Goal: Check status: Check status

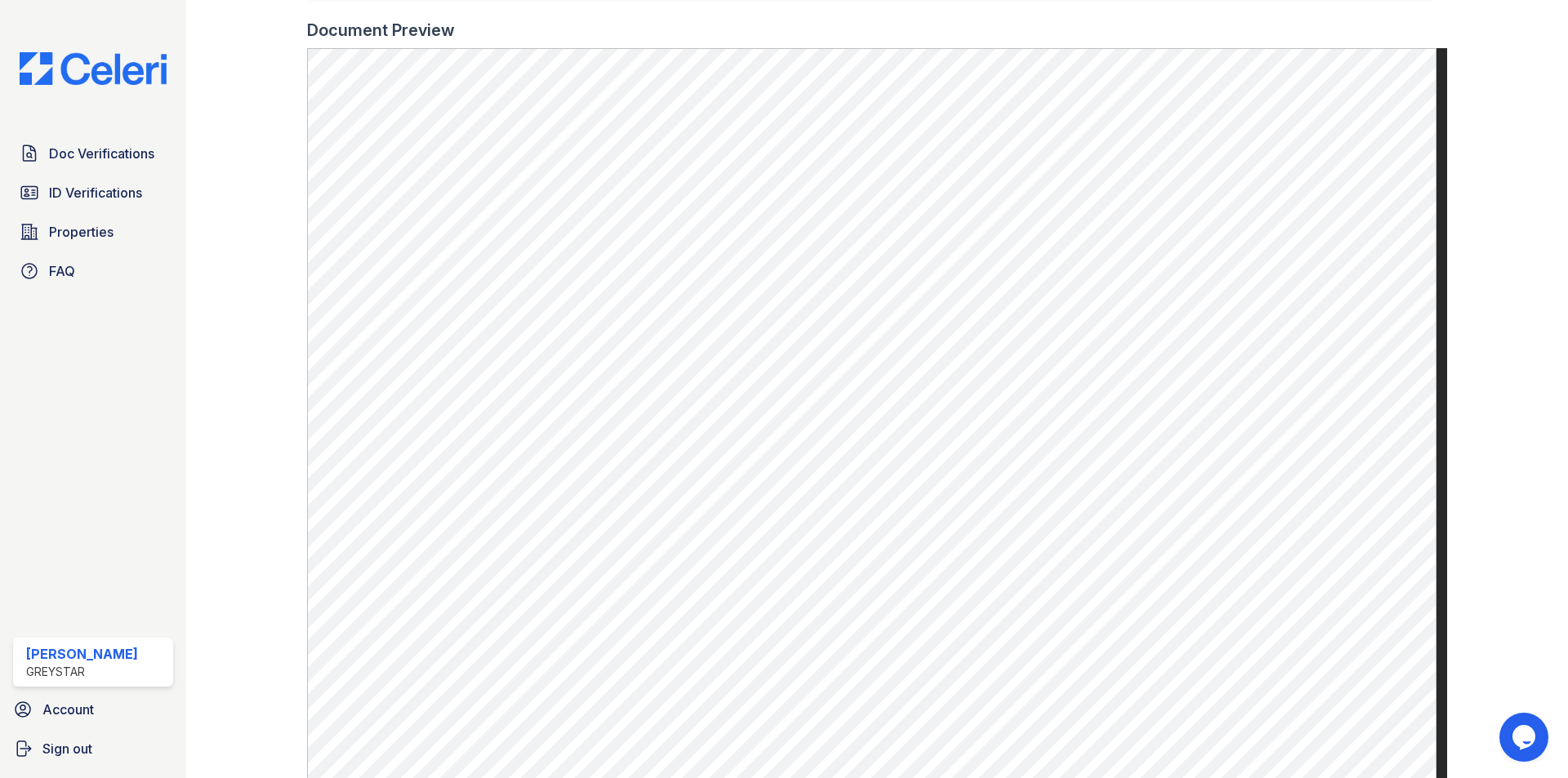
scroll to position [490, 0]
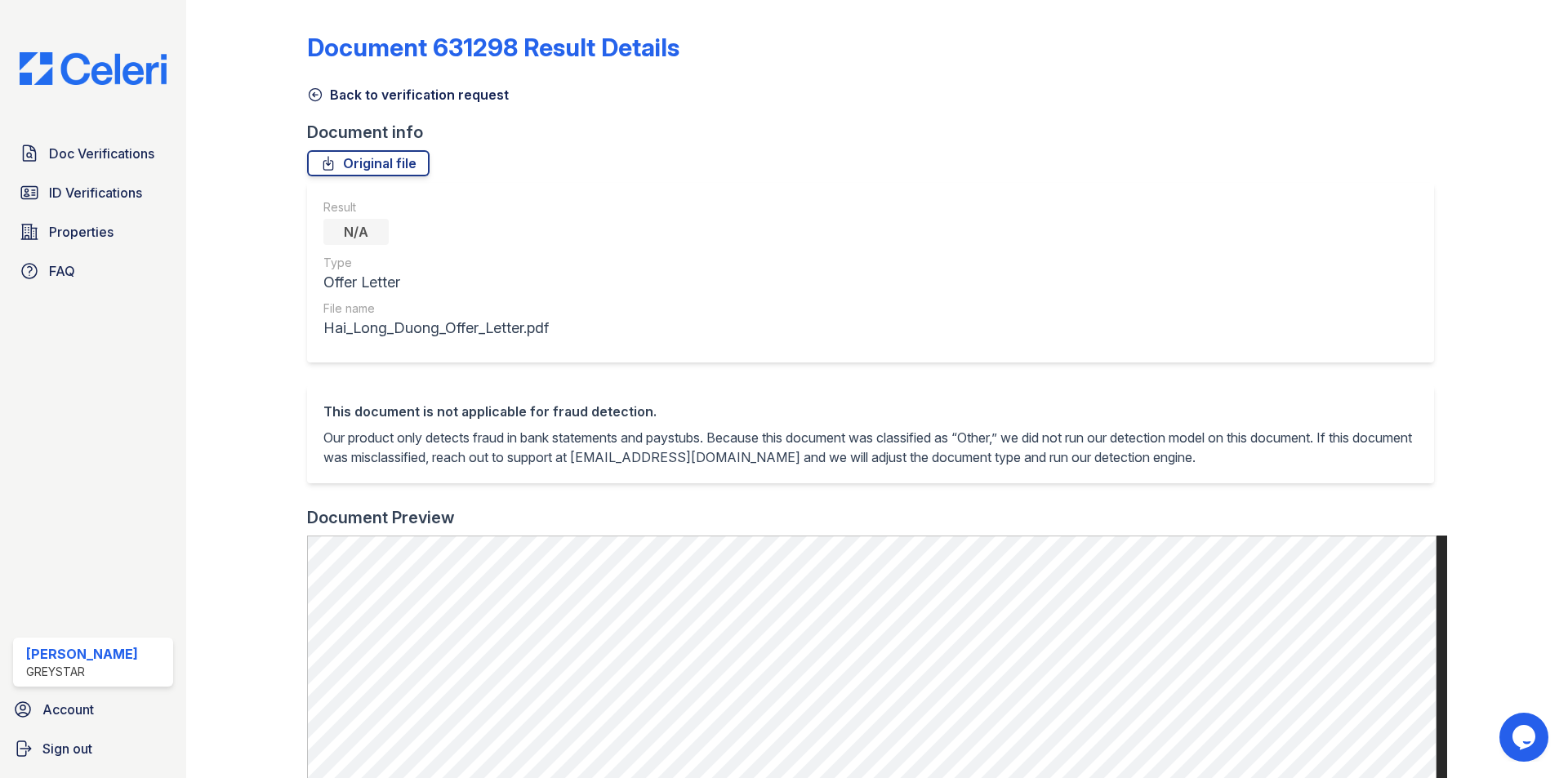
click at [142, 172] on div "Doc Verifications ID Verifications Properties FAQ" at bounding box center [93, 212] width 173 height 150
click at [147, 150] on span "Doc Verifications" at bounding box center [101, 154] width 105 height 20
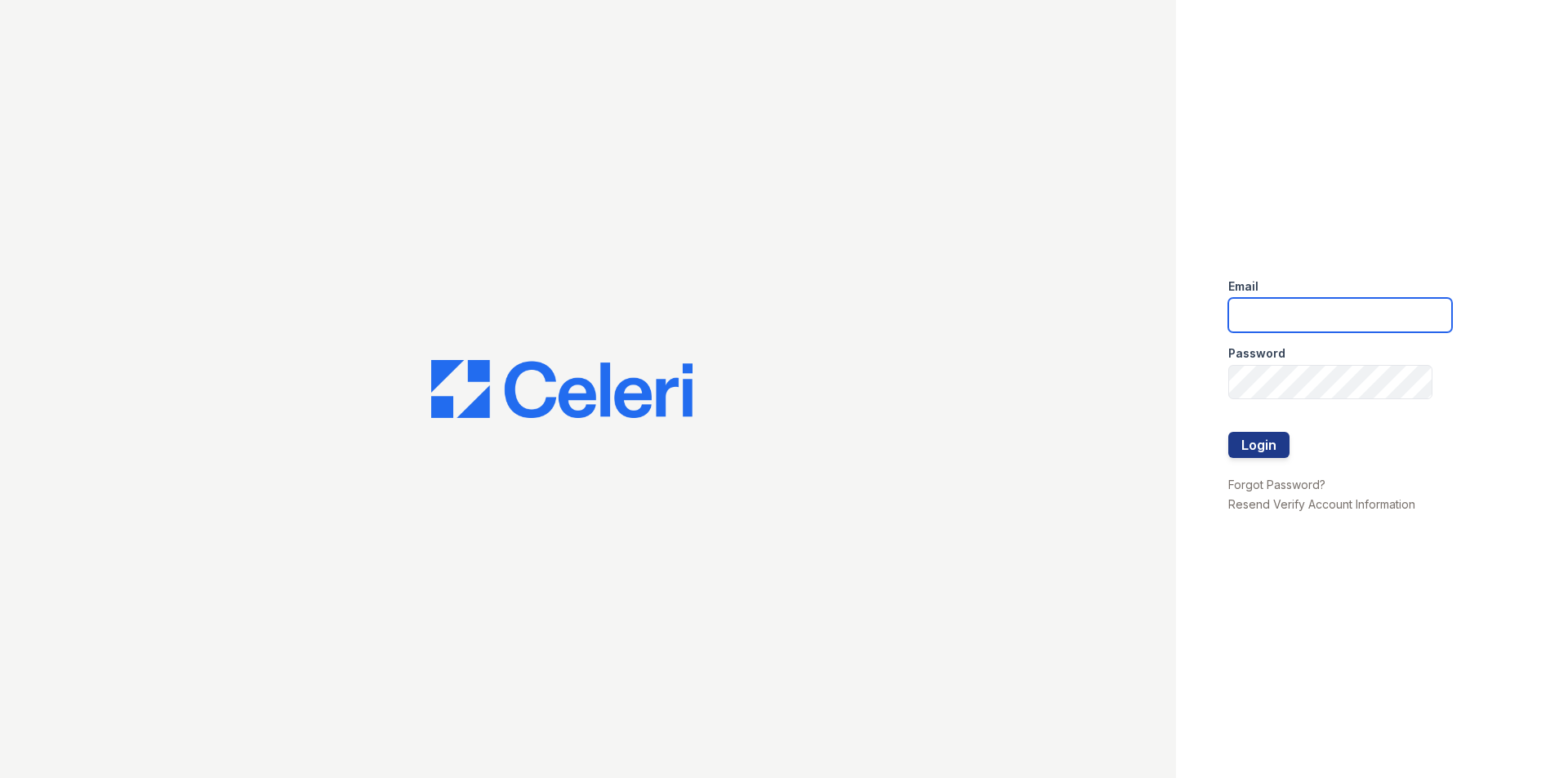
type input "chavelly.bermudez@greystar.com"
click at [1257, 450] on button "Login" at bounding box center [1259, 444] width 61 height 26
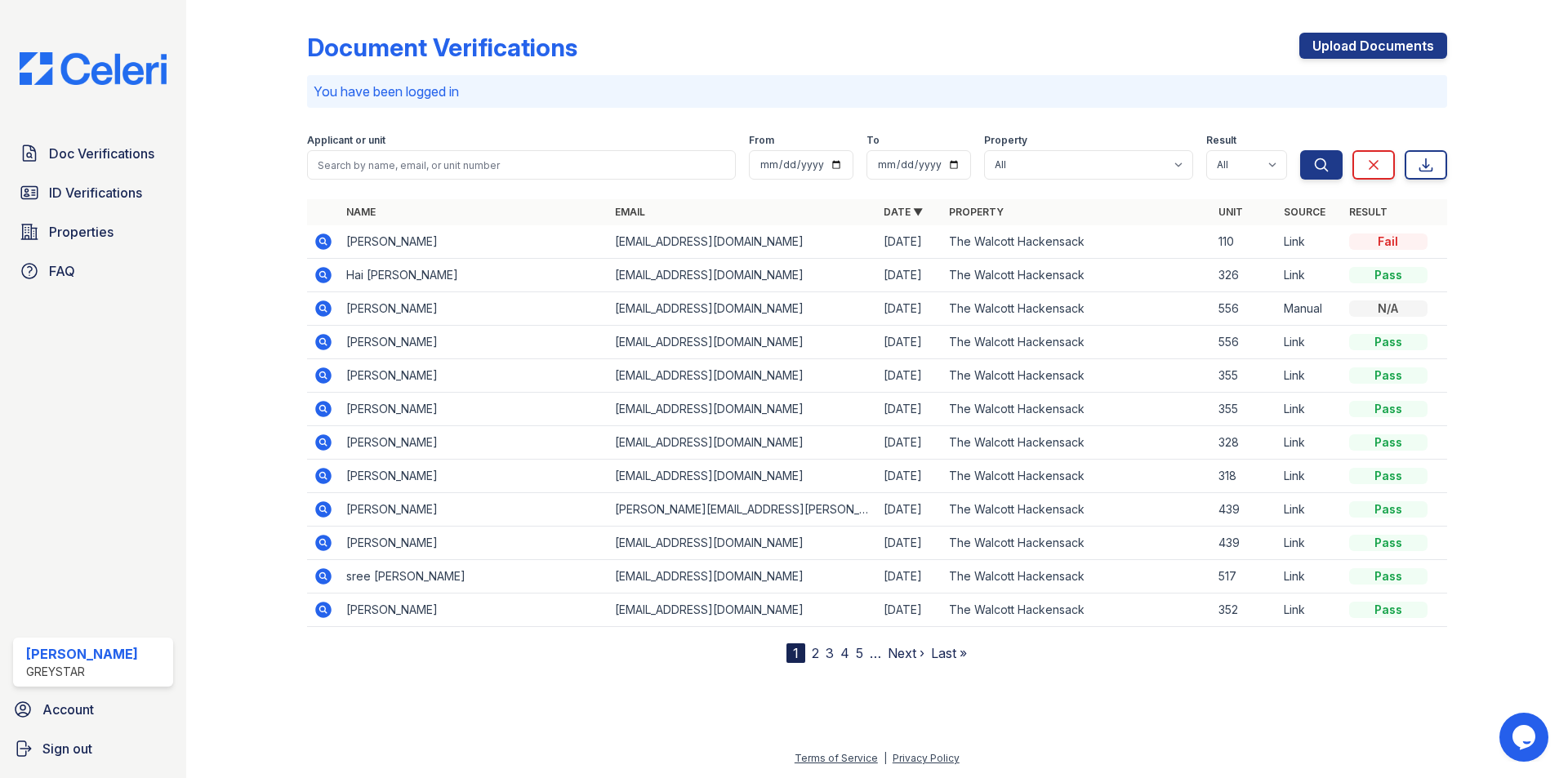
click at [312, 229] on td at bounding box center [324, 242] width 32 height 33
click at [329, 245] on icon at bounding box center [323, 242] width 16 height 16
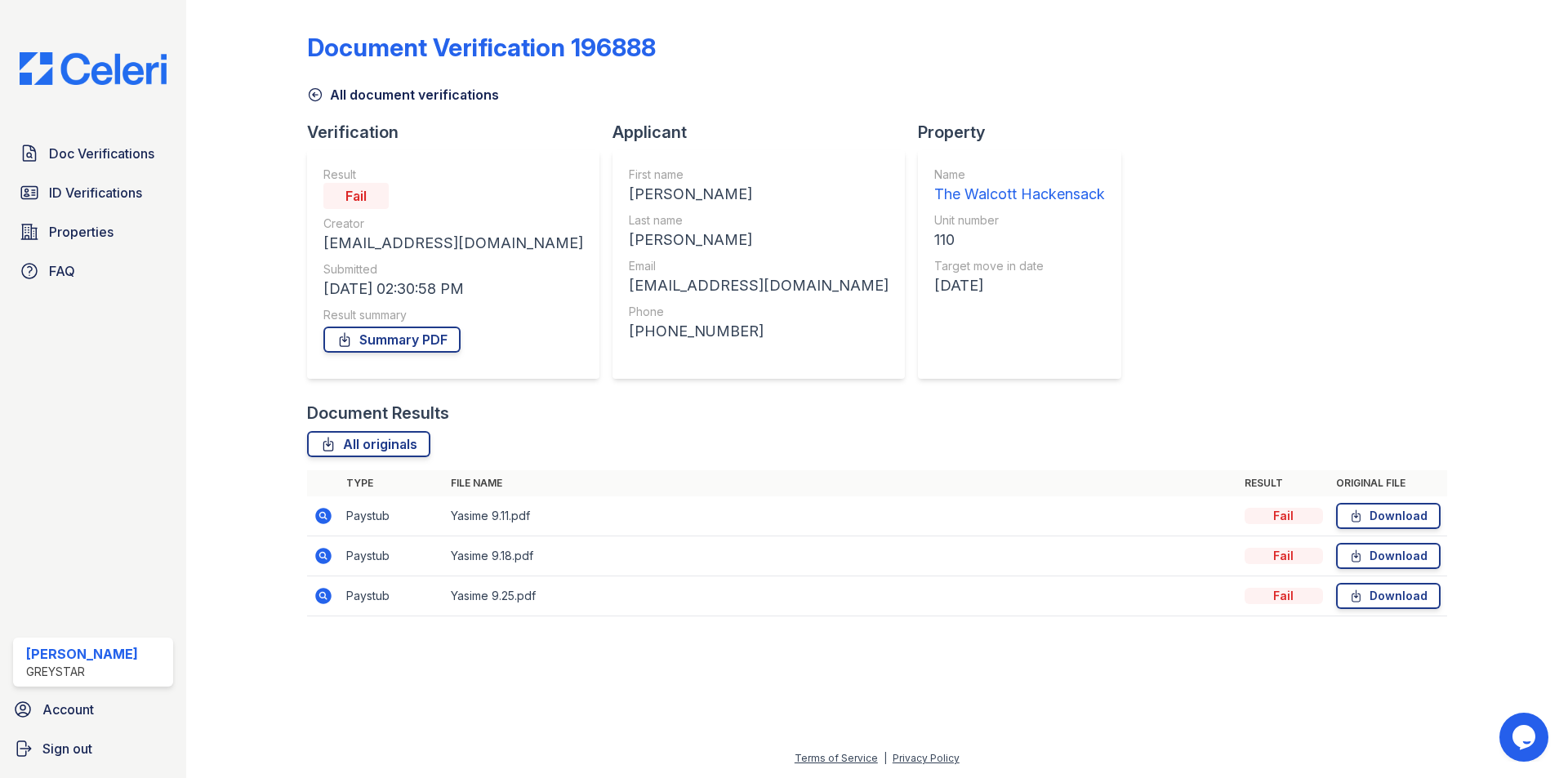
click at [321, 505] on td at bounding box center [324, 516] width 32 height 40
click at [325, 515] on icon at bounding box center [322, 515] width 4 height 4
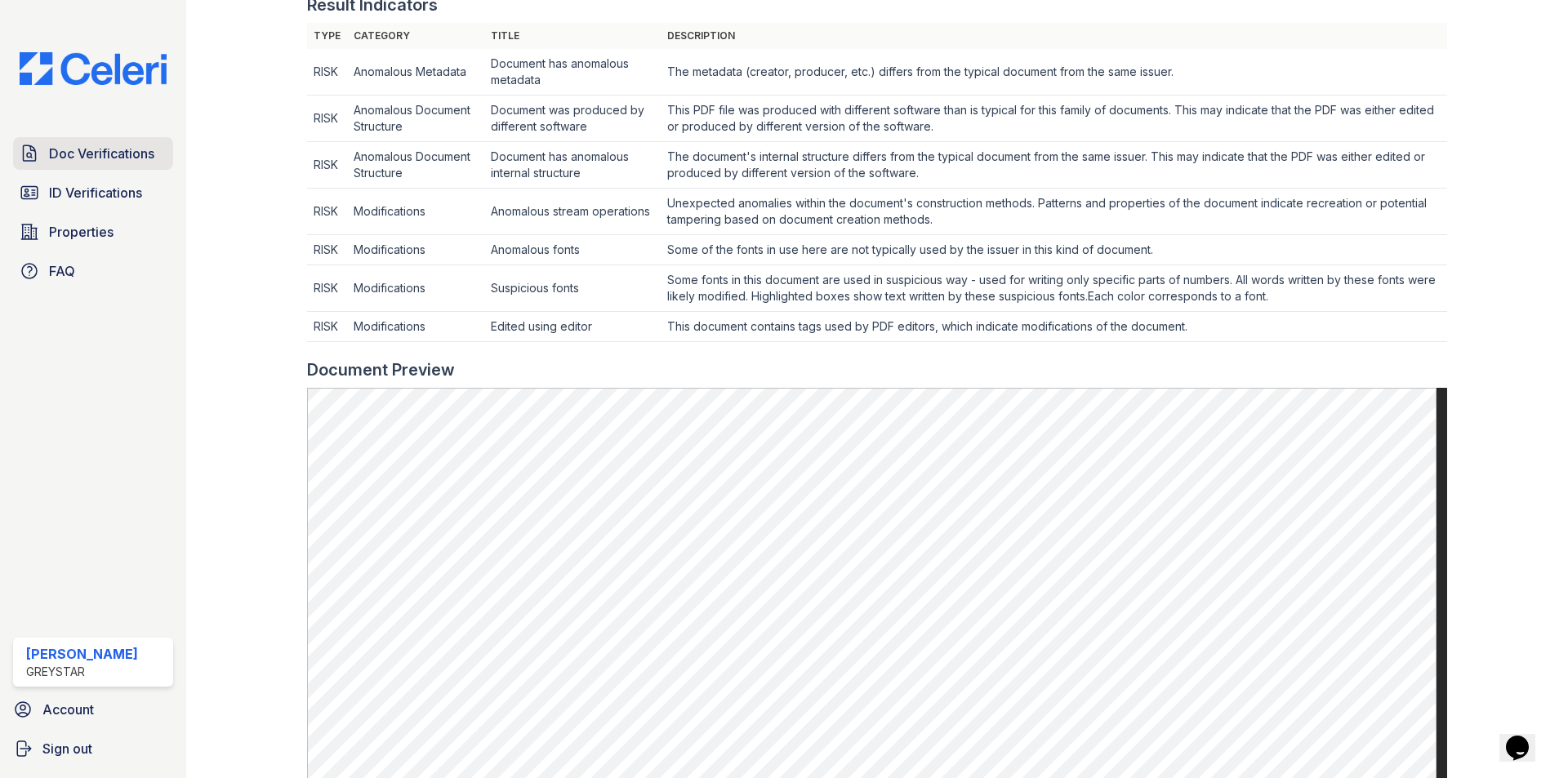
scroll to position [572, 0]
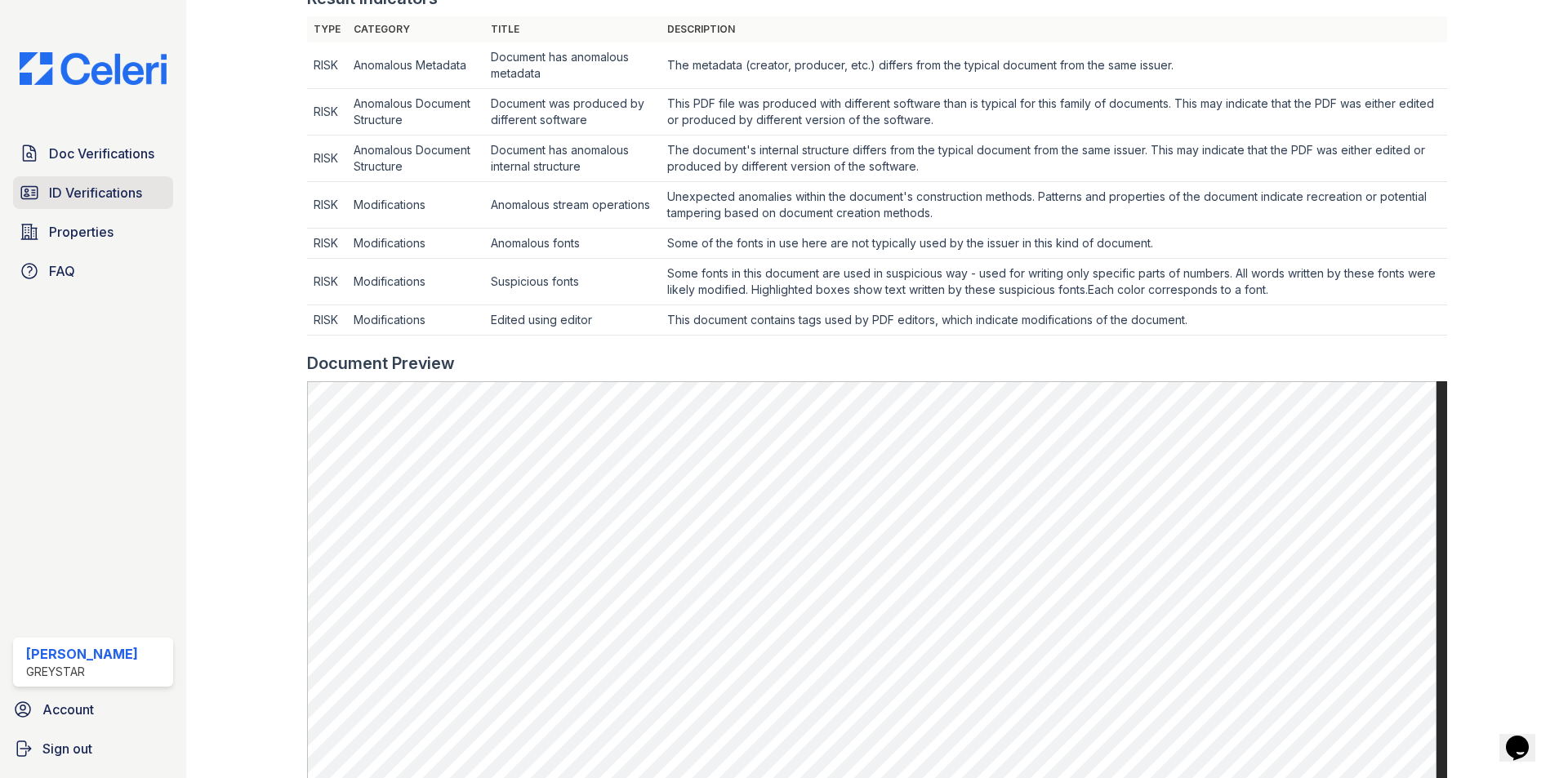
click at [121, 183] on span "ID Verifications" at bounding box center [95, 193] width 94 height 20
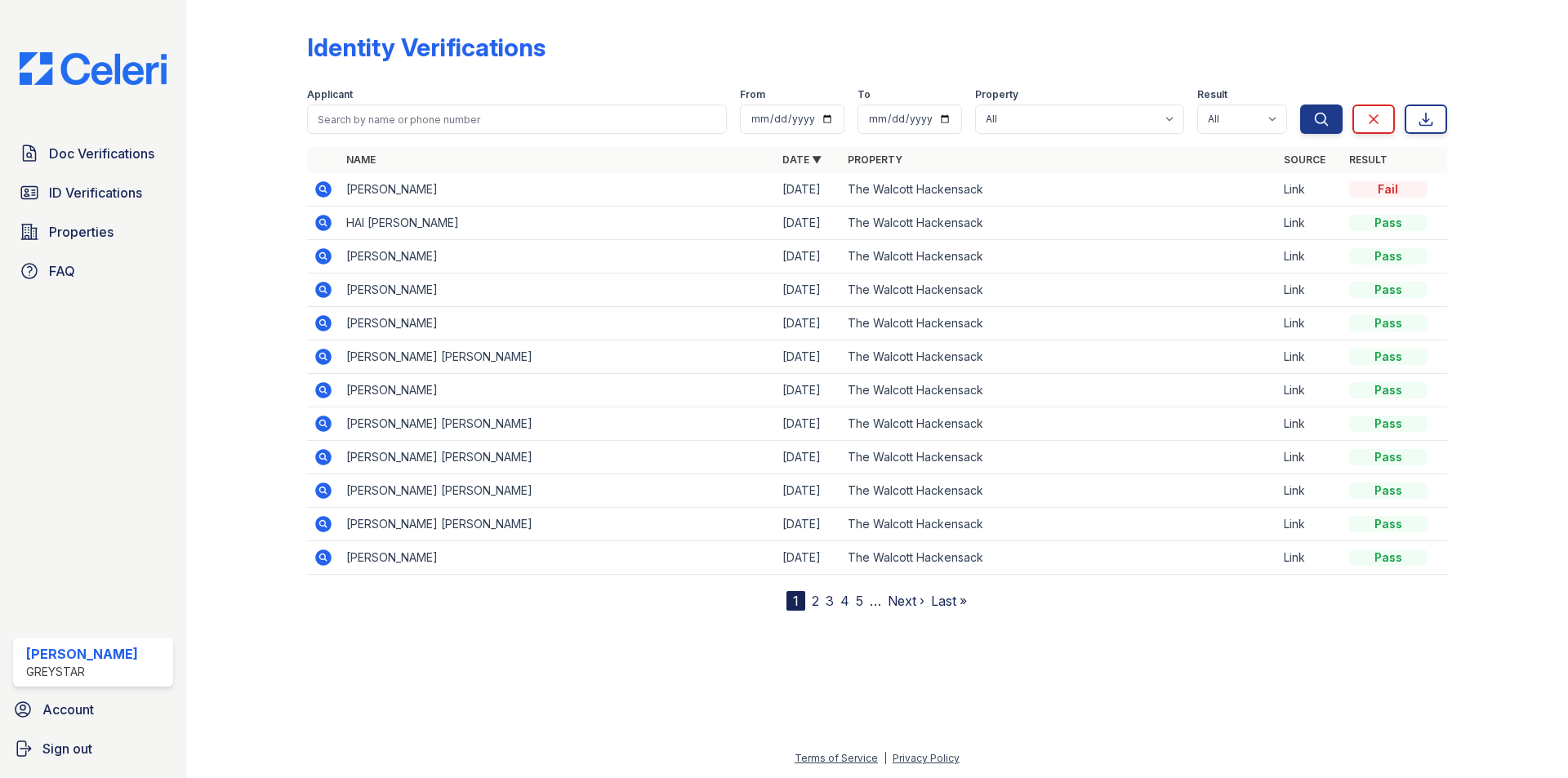
click at [323, 190] on icon at bounding box center [322, 188] width 4 height 4
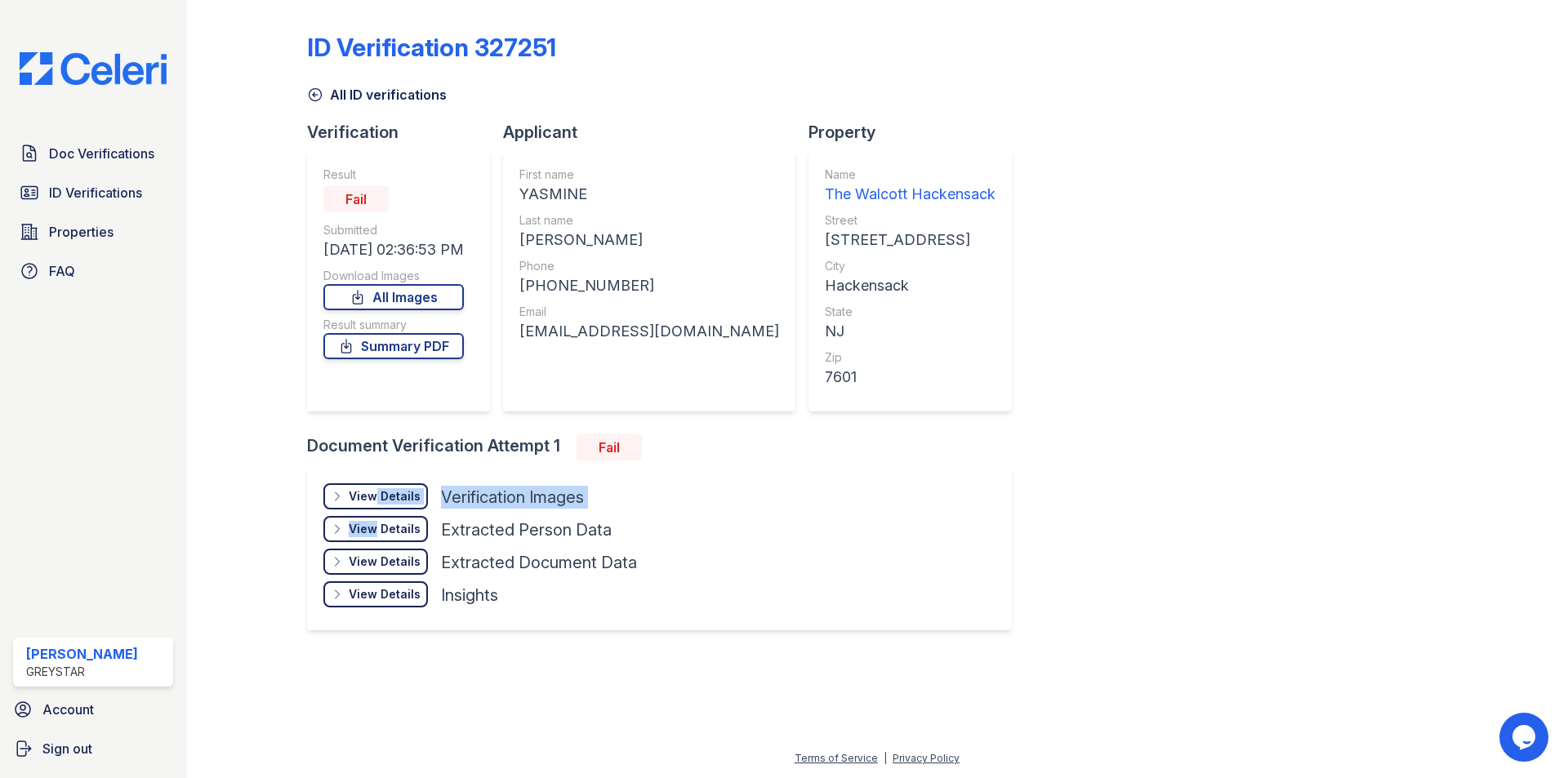
click at [370, 516] on div "View Details Details Hide Details Details Verification Images Face Open Documen…" at bounding box center [480, 548] width 313 height 131
click at [397, 510] on div "View Details Details Hide Details Details Verification Images" at bounding box center [480, 499] width 313 height 32
click at [398, 505] on div "View Details Details" at bounding box center [375, 495] width 104 height 26
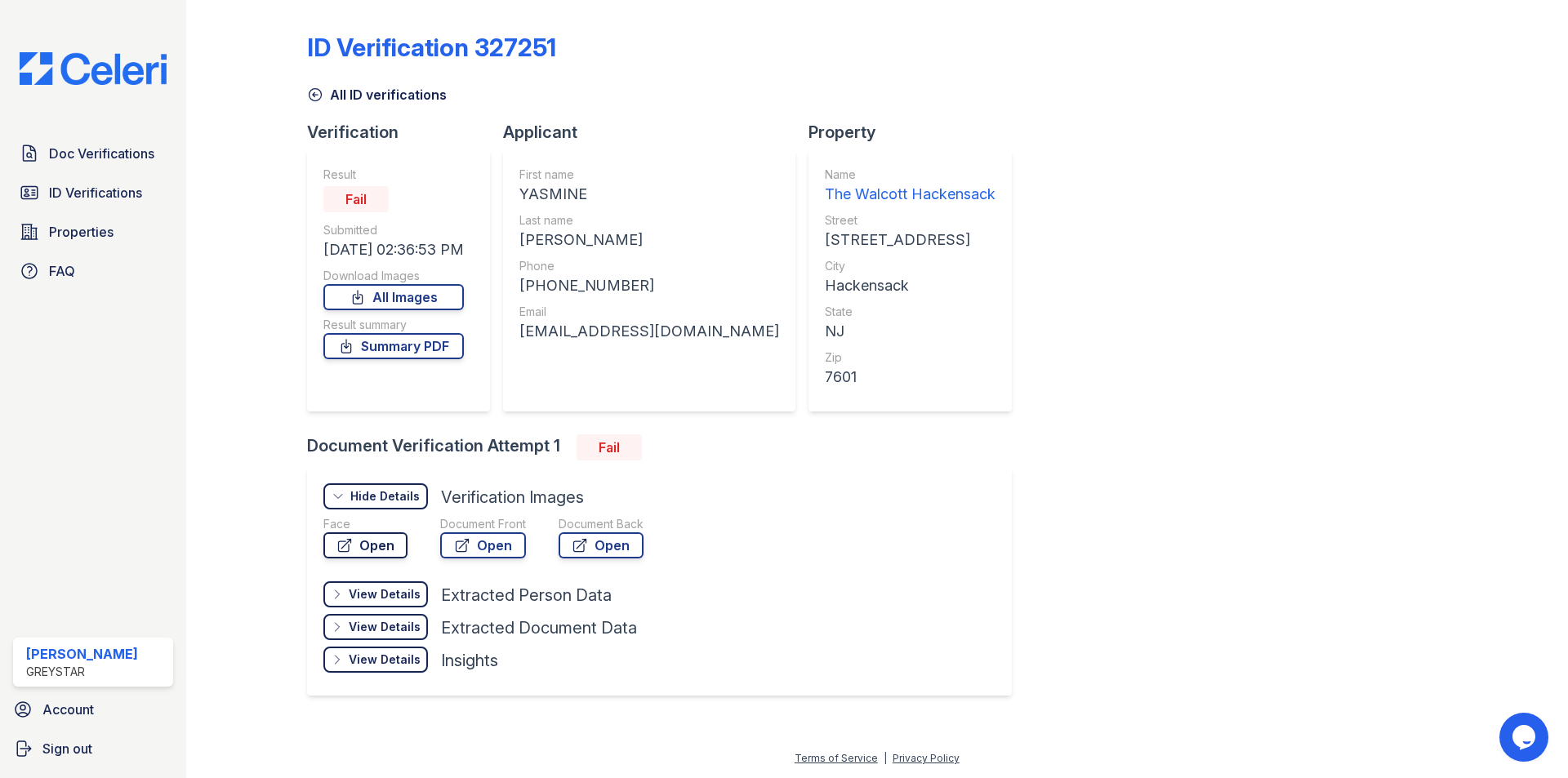
click at [350, 541] on icon at bounding box center [344, 545] width 12 height 12
click at [483, 547] on link "Open" at bounding box center [483, 545] width 86 height 26
click at [375, 536] on link "Open" at bounding box center [366, 545] width 84 height 26
click at [381, 660] on div "View Details" at bounding box center [384, 660] width 72 height 16
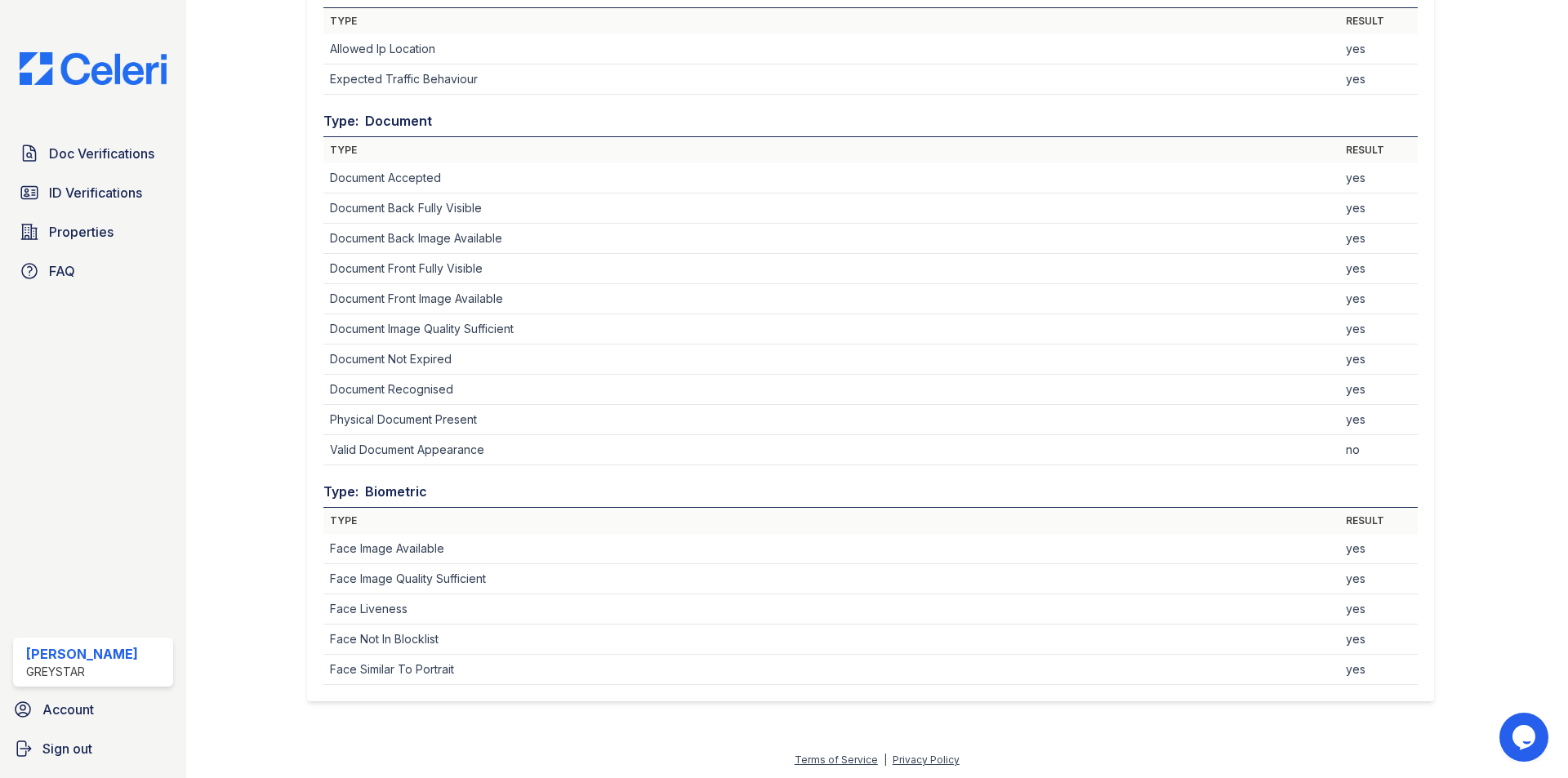
scroll to position [715, 0]
drag, startPoint x: 329, startPoint y: 446, endPoint x: 523, endPoint y: 449, distance: 194.0
click at [523, 449] on td "Valid Document Appearance" at bounding box center [832, 449] width 1016 height 31
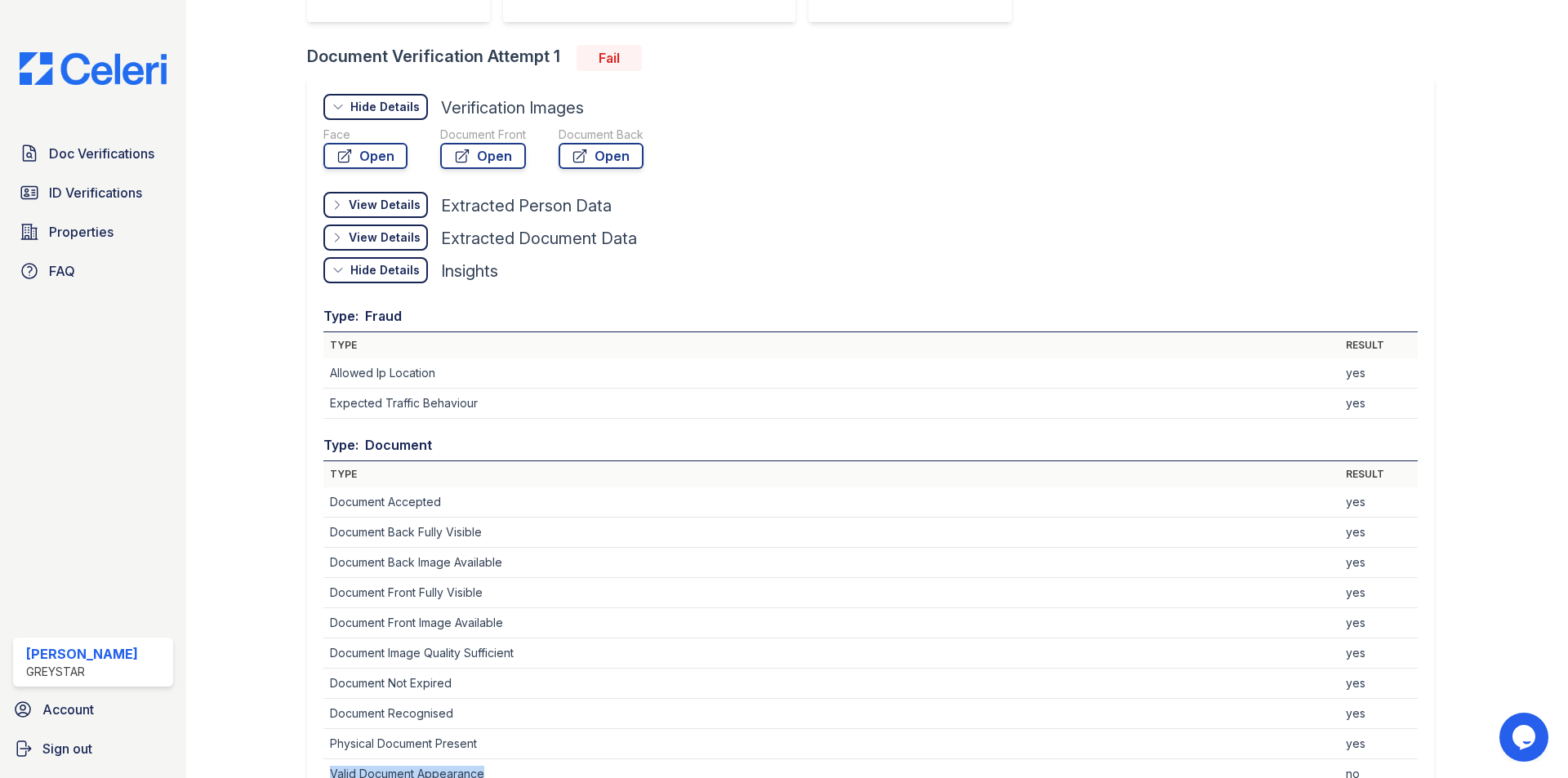
scroll to position [389, 0]
click at [614, 150] on link "Open" at bounding box center [601, 157] width 85 height 26
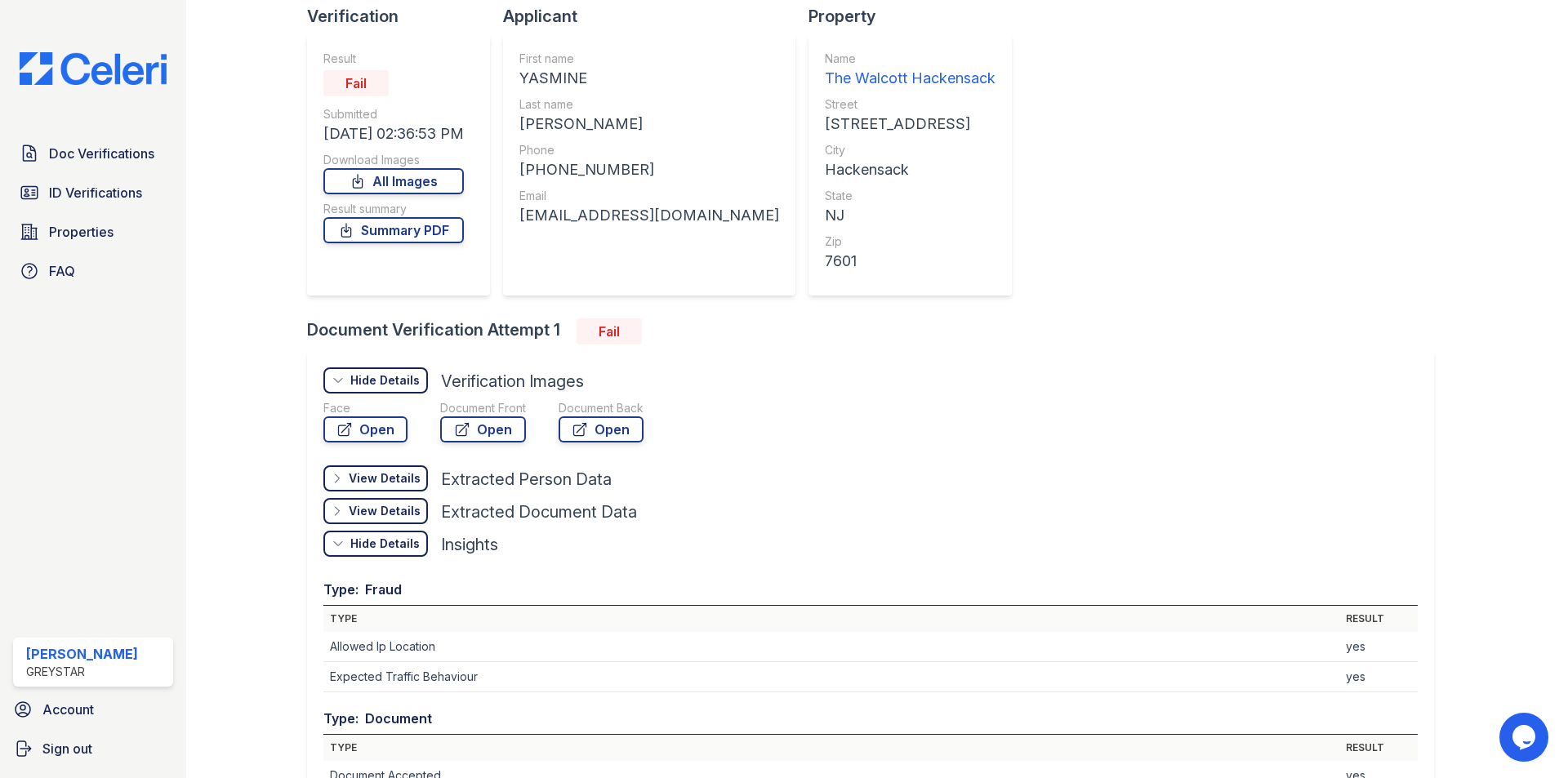
scroll to position [62, 0]
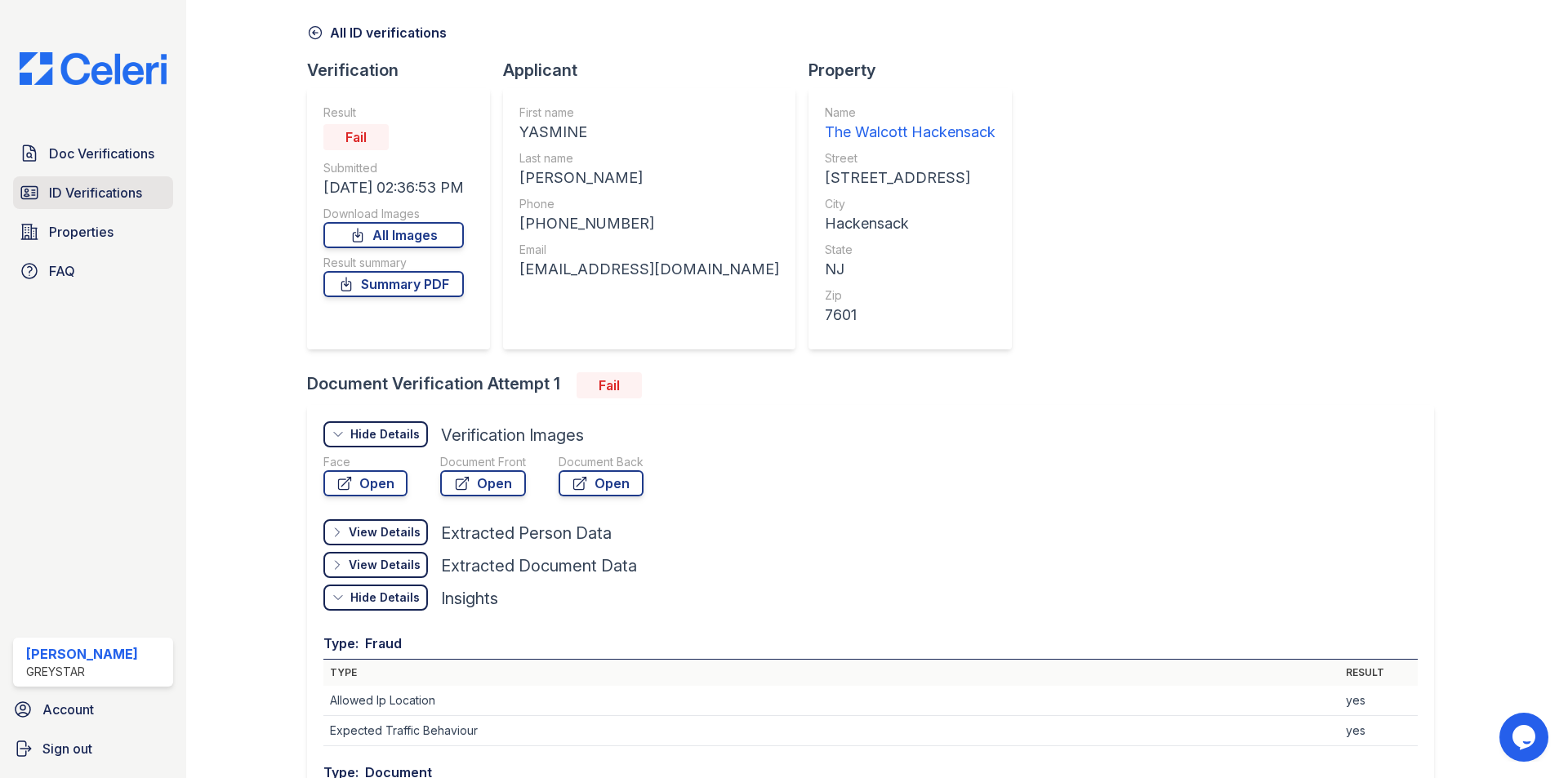
click at [106, 180] on link "ID Verifications" at bounding box center [94, 193] width 160 height 32
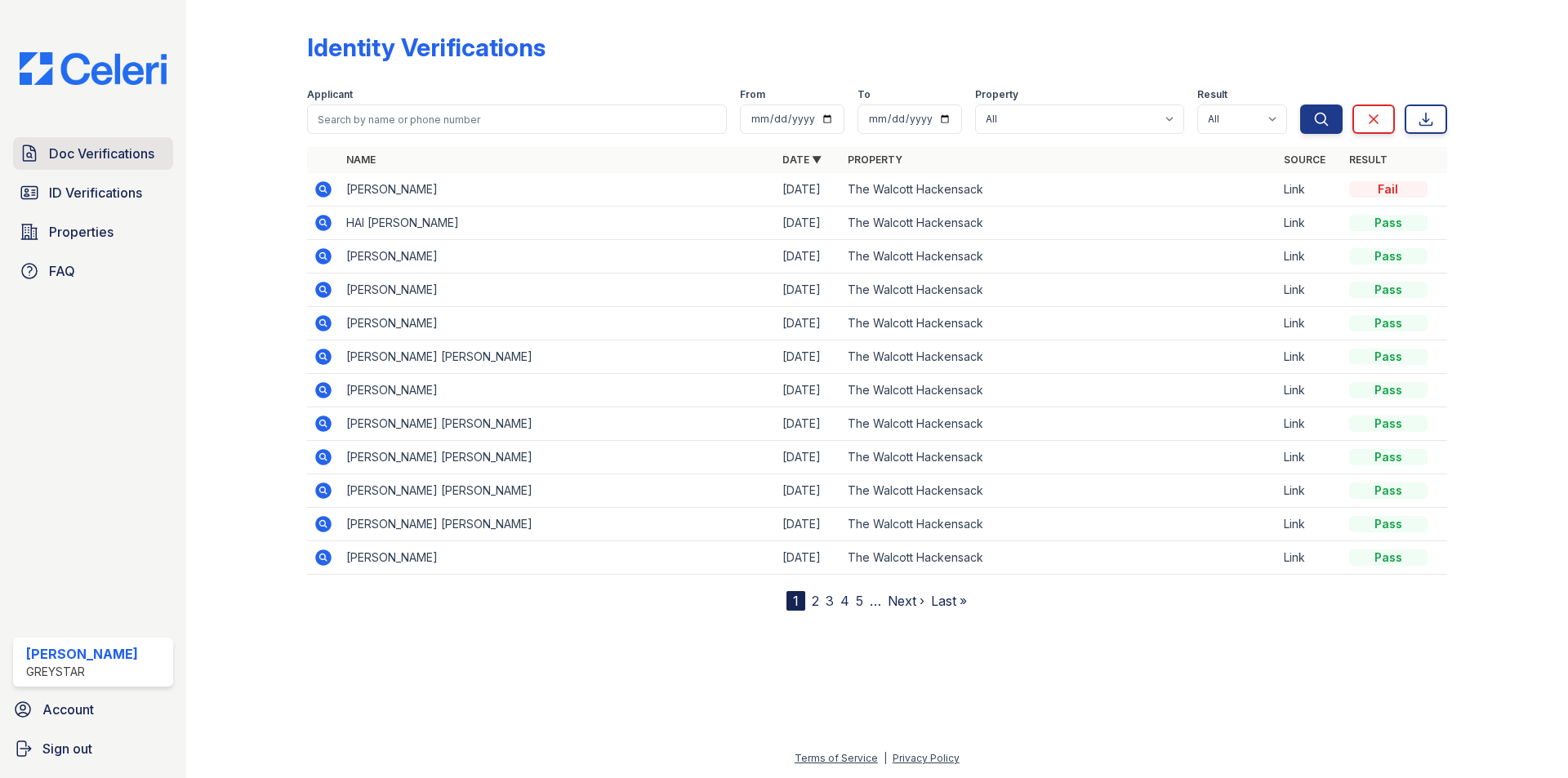
click at [96, 147] on span "Doc Verifications" at bounding box center [101, 154] width 105 height 20
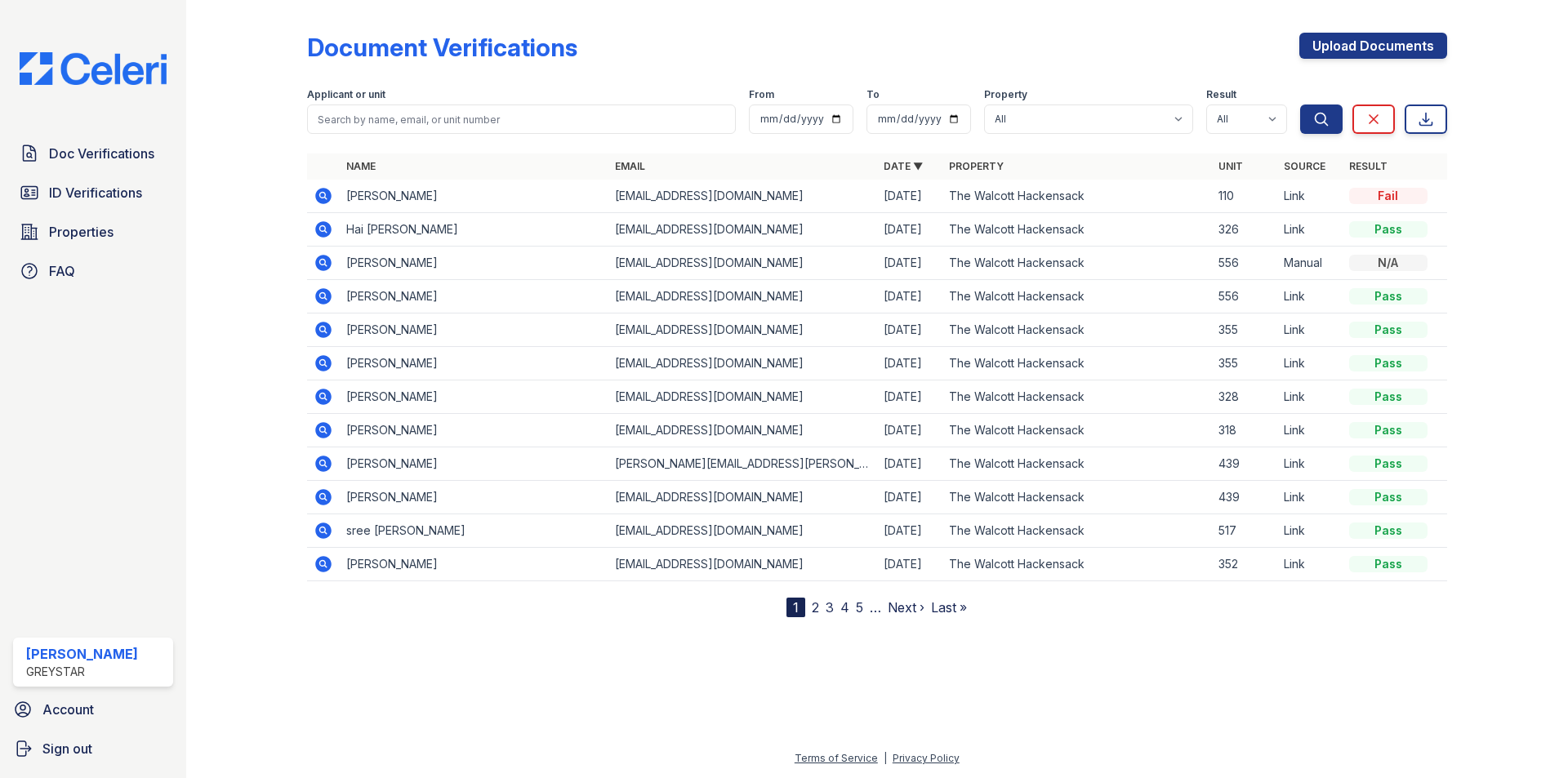
click at [323, 198] on icon at bounding box center [323, 196] width 20 height 20
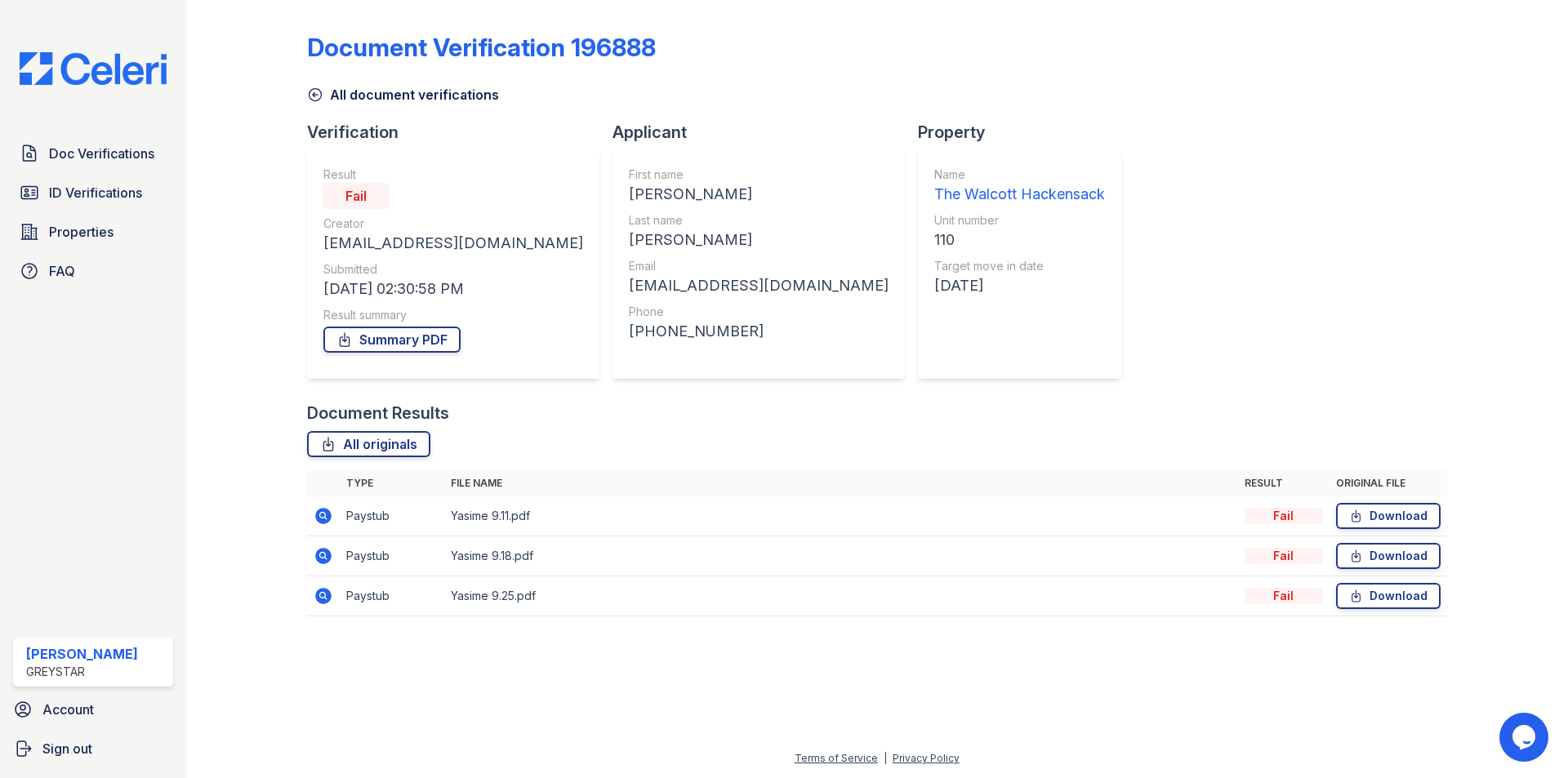
click at [322, 515] on icon at bounding box center [322, 515] width 4 height 4
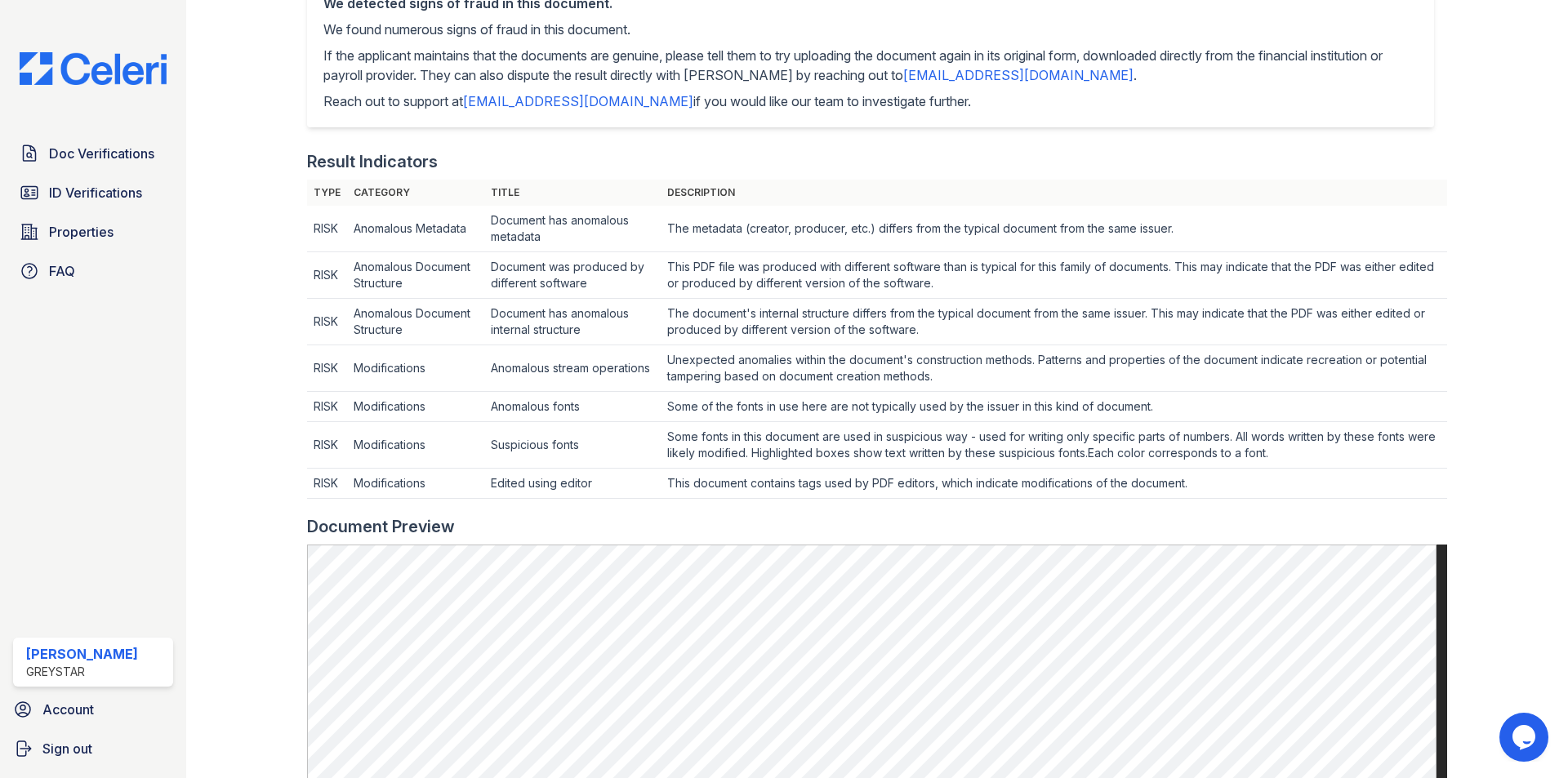
drag, startPoint x: 348, startPoint y: 235, endPoint x: 929, endPoint y: 483, distance: 631.7
click at [1080, 536] on div "Document 632128 Result Details Back to verification request Document info Origi…" at bounding box center [878, 460] width 1140 height 1725
click at [587, 392] on td "Anomalous fonts" at bounding box center [572, 408] width 177 height 31
click at [126, 206] on link "ID Verifications" at bounding box center [94, 193] width 160 height 32
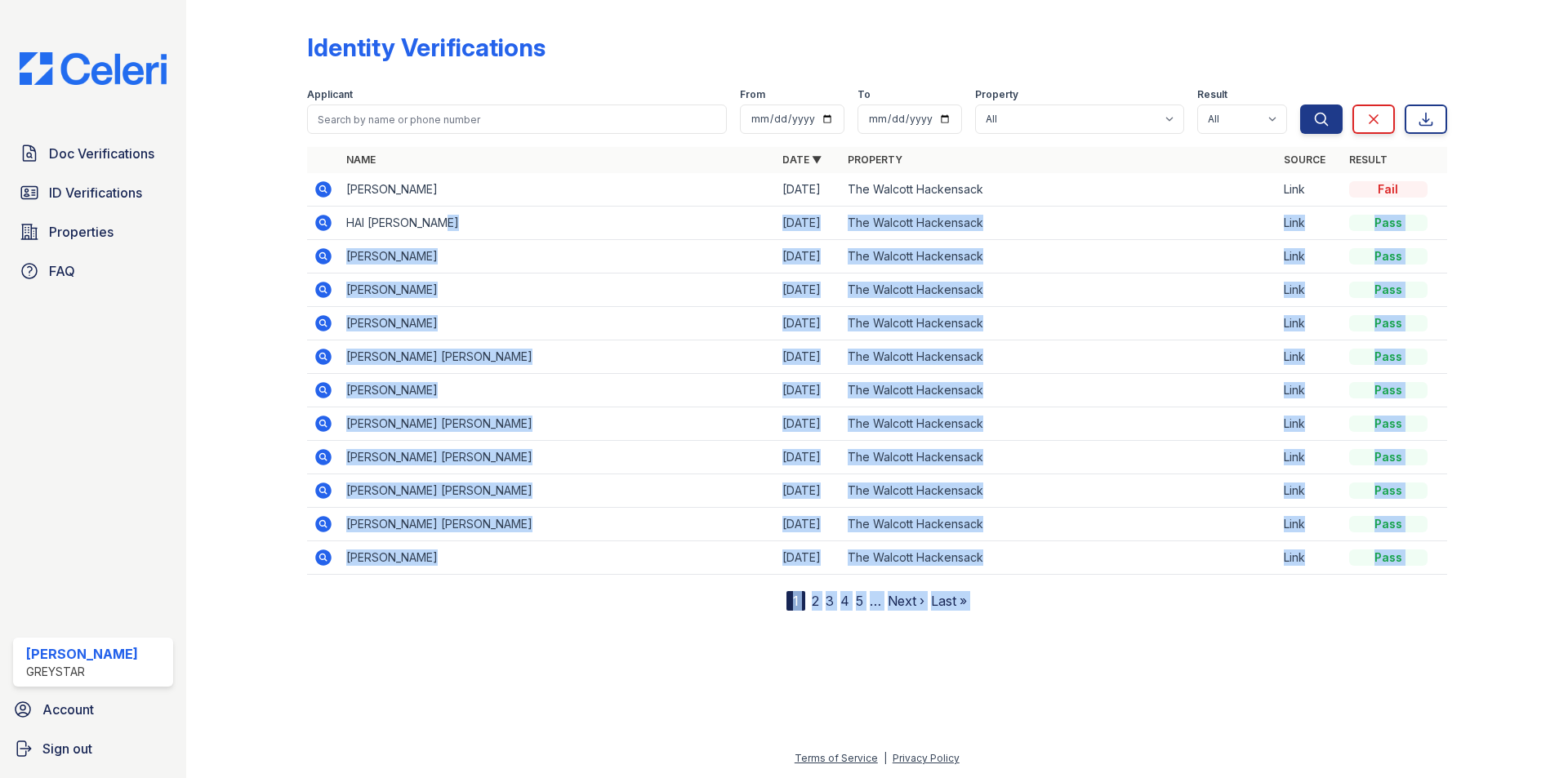
drag, startPoint x: 1458, startPoint y: 189, endPoint x: 642, endPoint y: 212, distance: 816.3
click at [644, 212] on div "Identity Verifications Filter Applicant From To Property All The Walcott Hacken…" at bounding box center [877, 318] width 1330 height 637
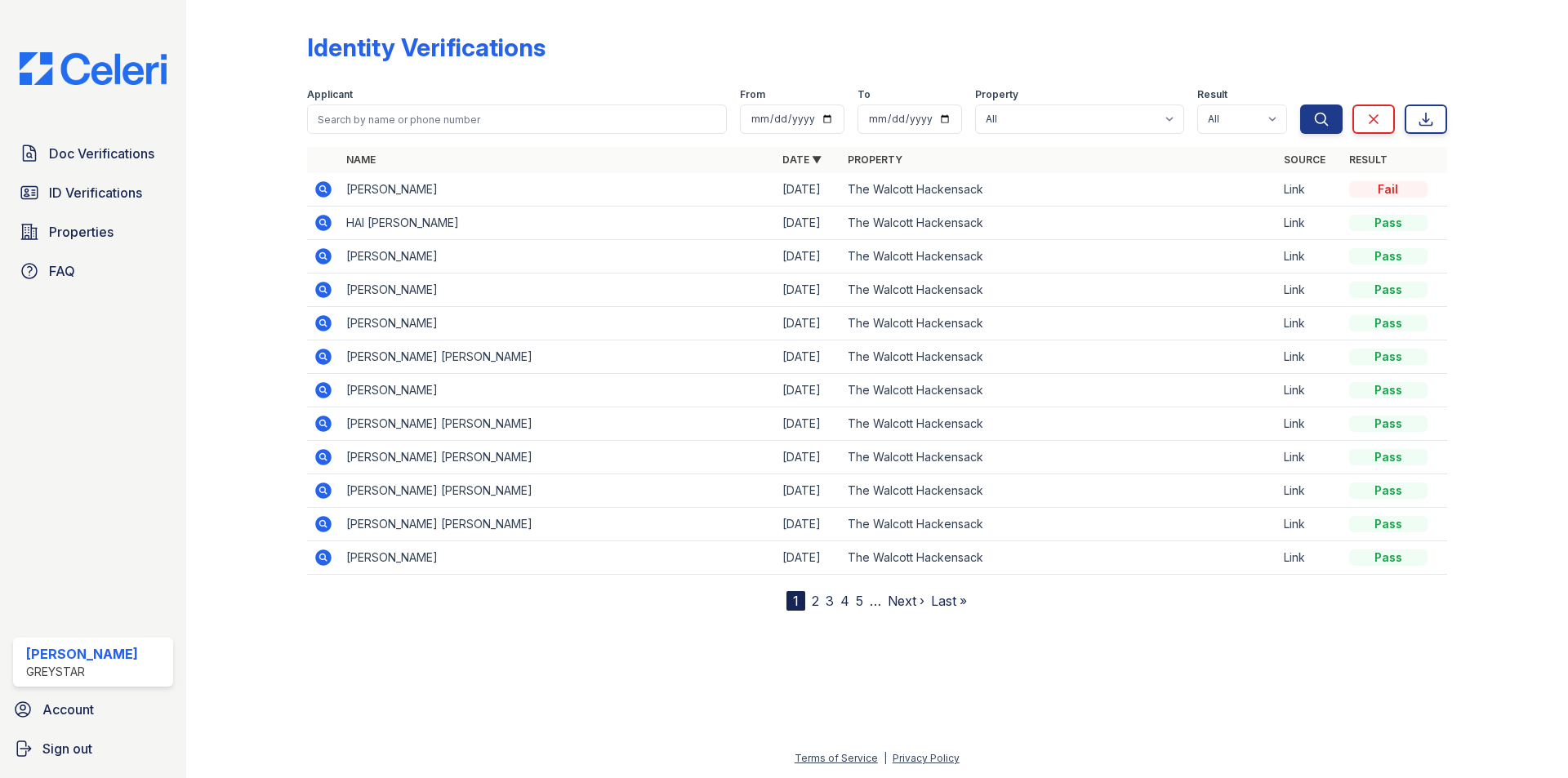
click at [357, 187] on td "YASMINE HUFF" at bounding box center [558, 189] width 436 height 33
click at [330, 184] on icon at bounding box center [323, 189] width 20 height 20
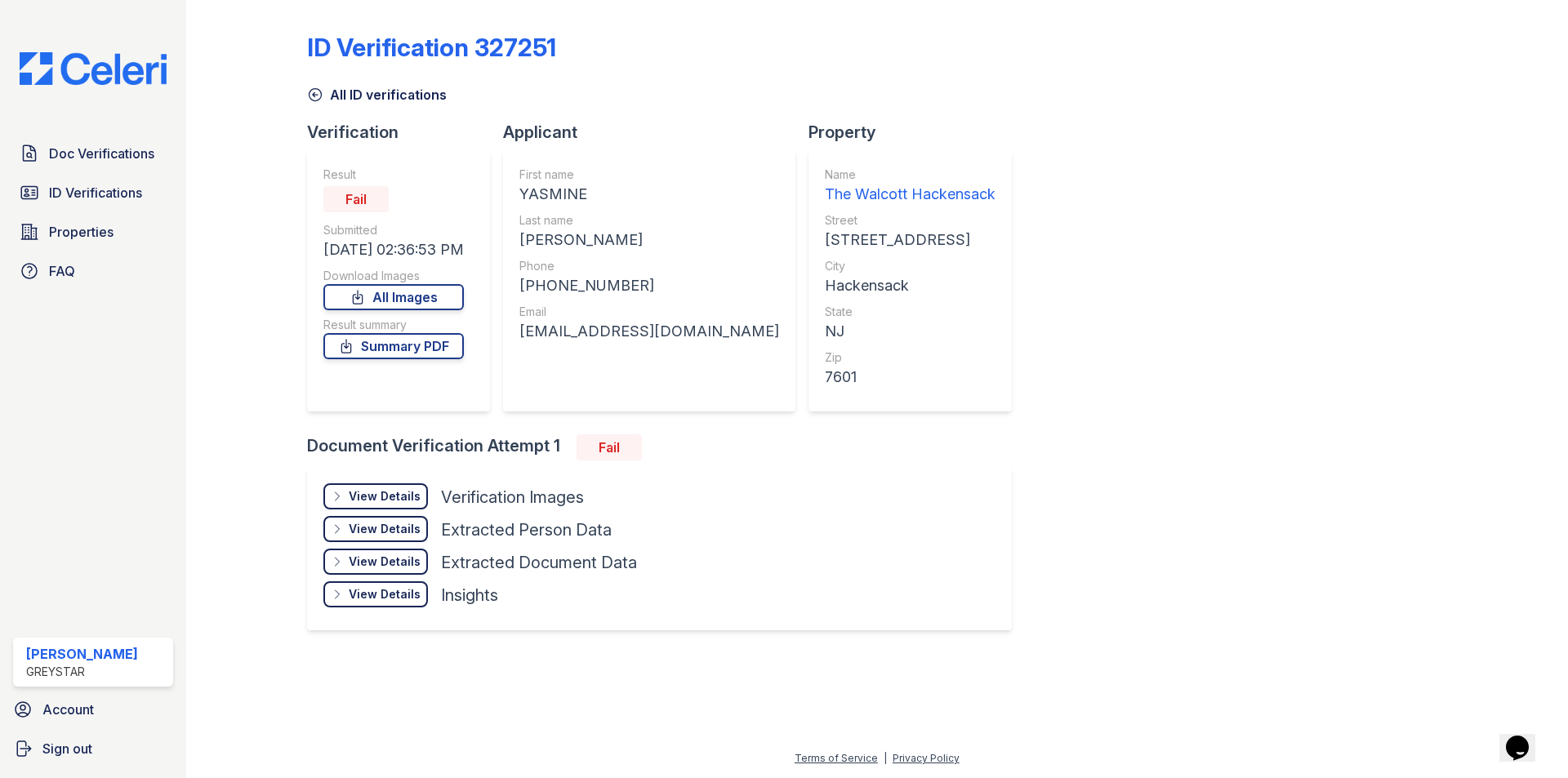
click at [404, 494] on div "View Details" at bounding box center [384, 496] width 72 height 16
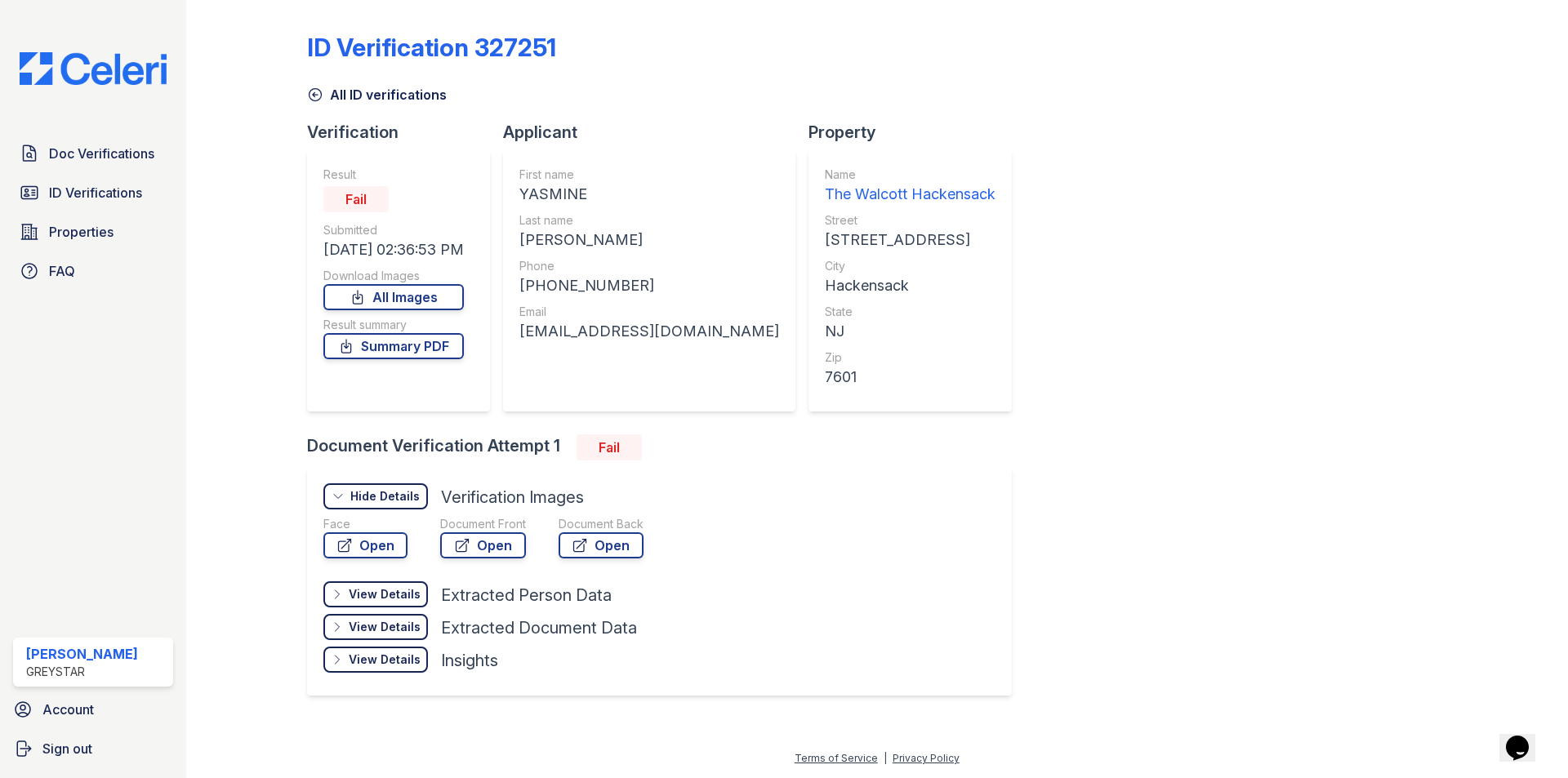
click at [398, 660] on div "View Details" at bounding box center [384, 660] width 72 height 16
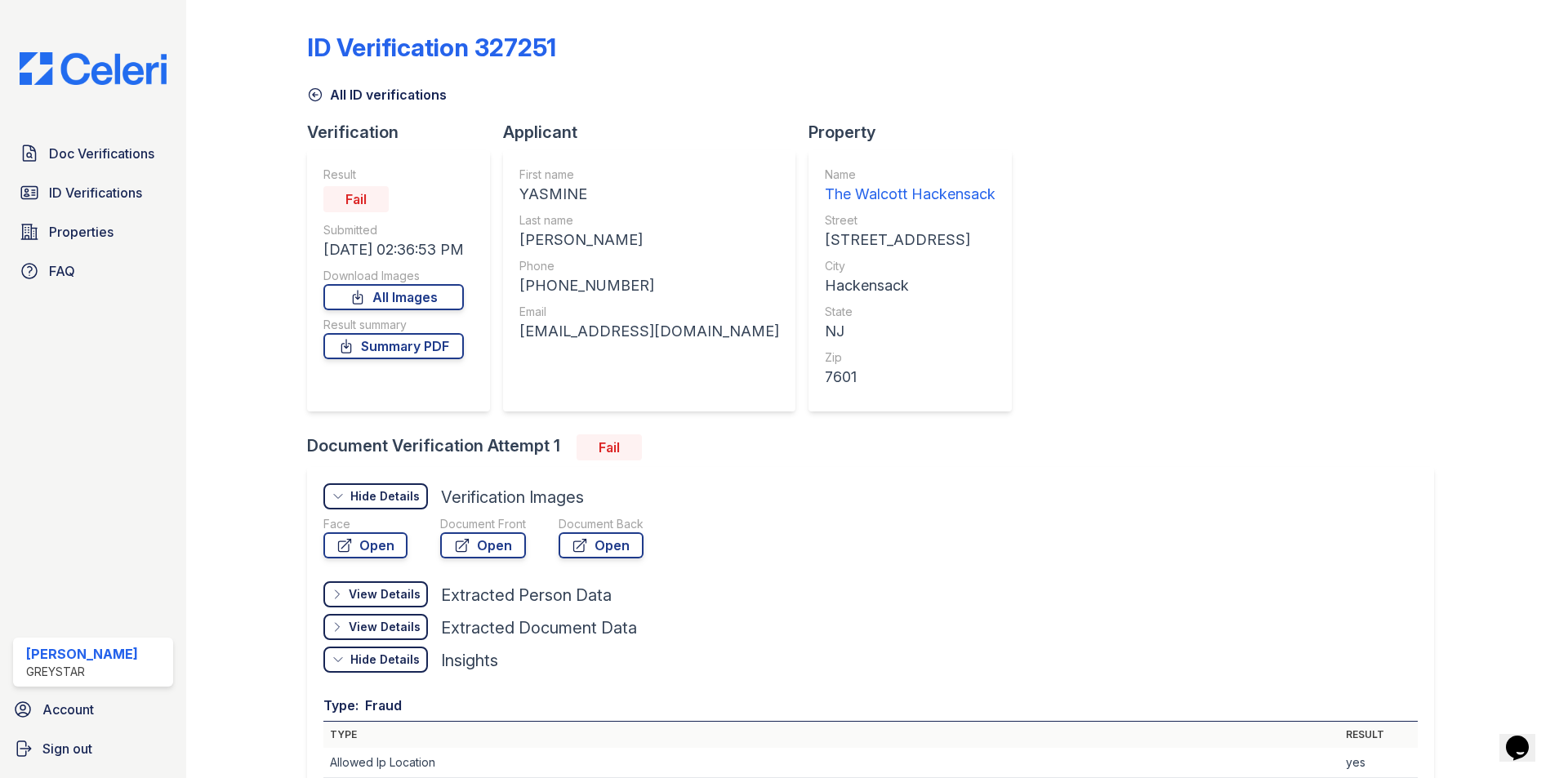
click at [400, 626] on div "View Details" at bounding box center [384, 626] width 72 height 16
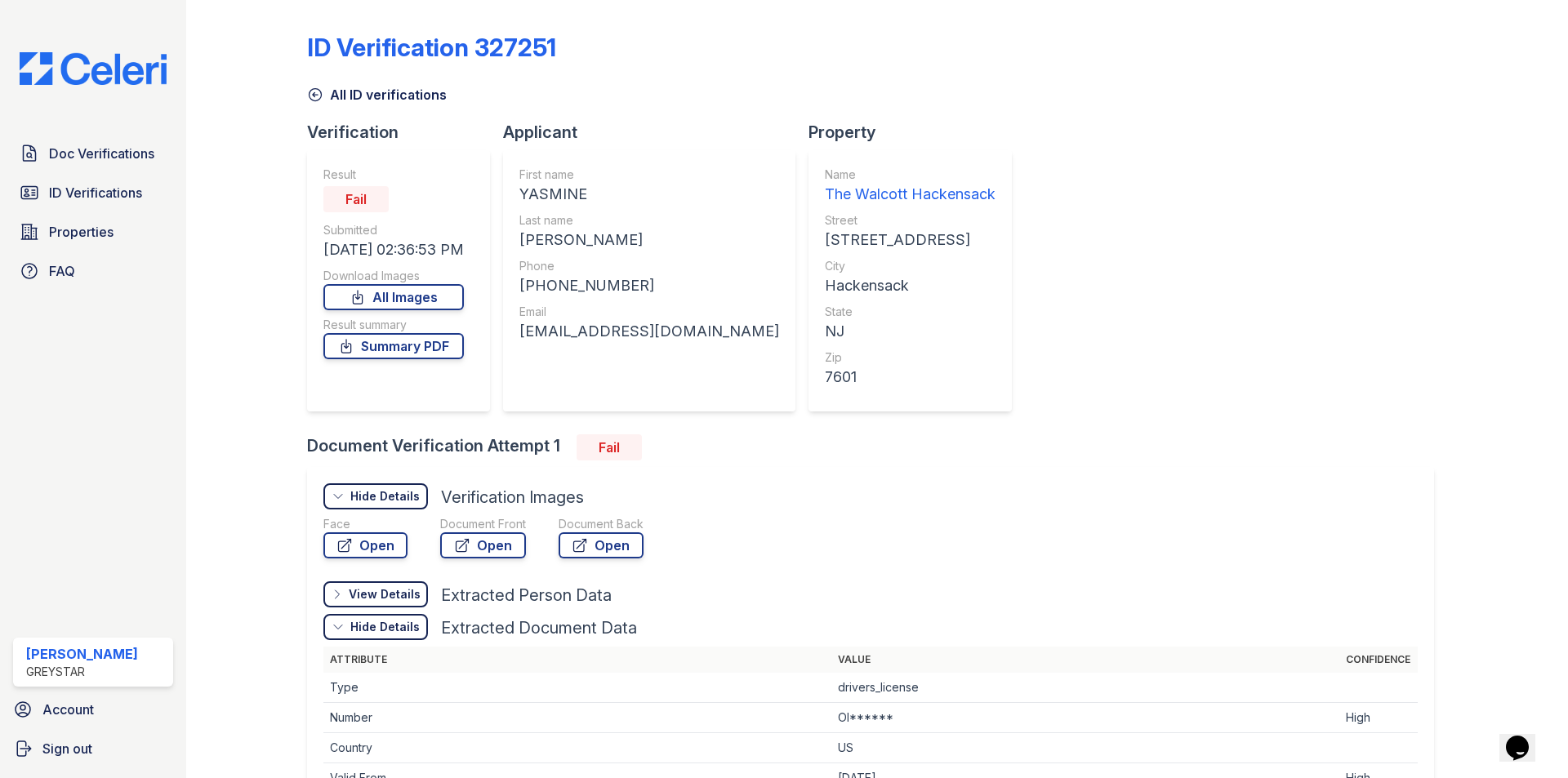
click at [409, 603] on div "View Details Details" at bounding box center [375, 594] width 104 height 26
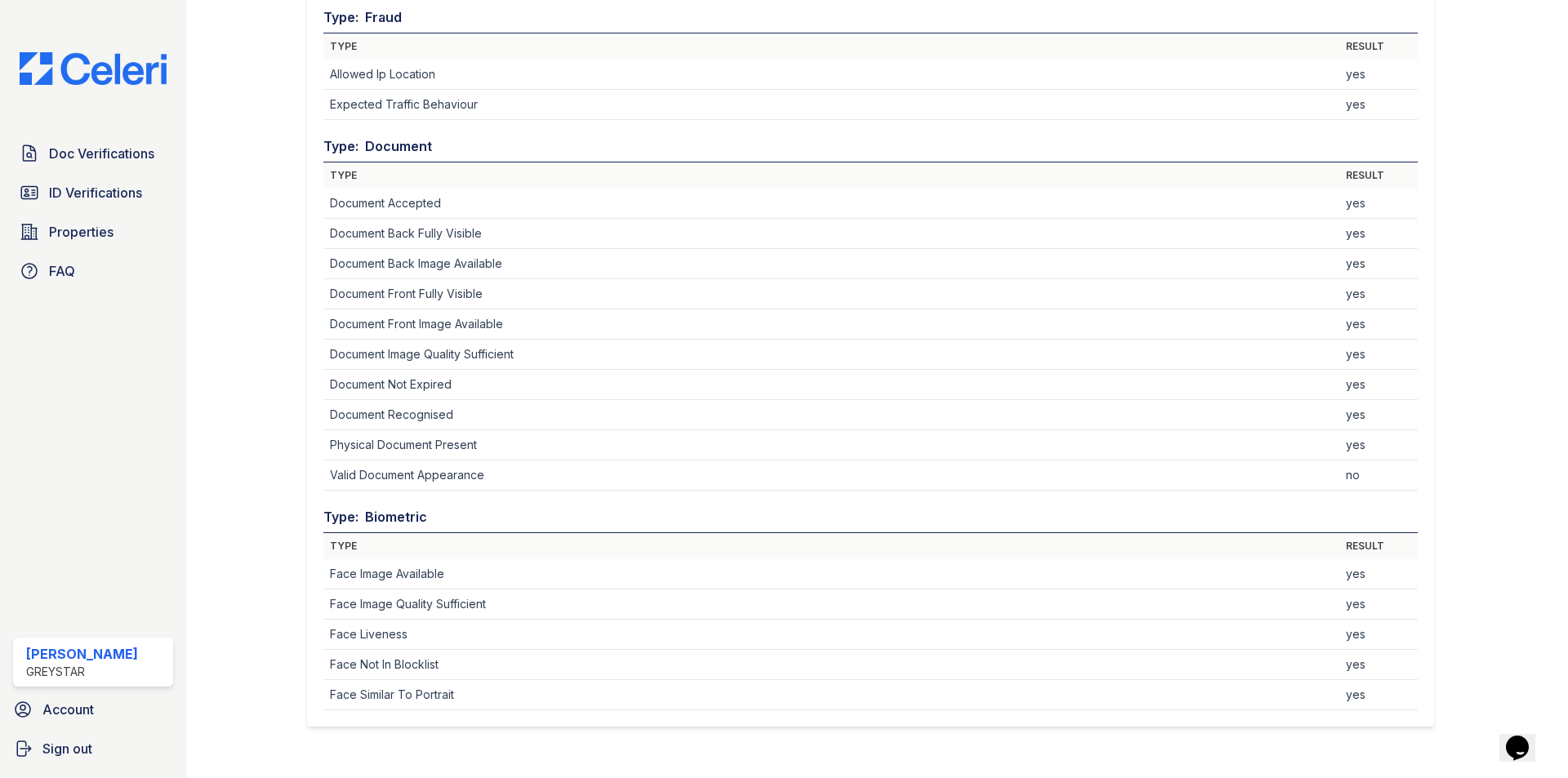
scroll to position [1465, 0]
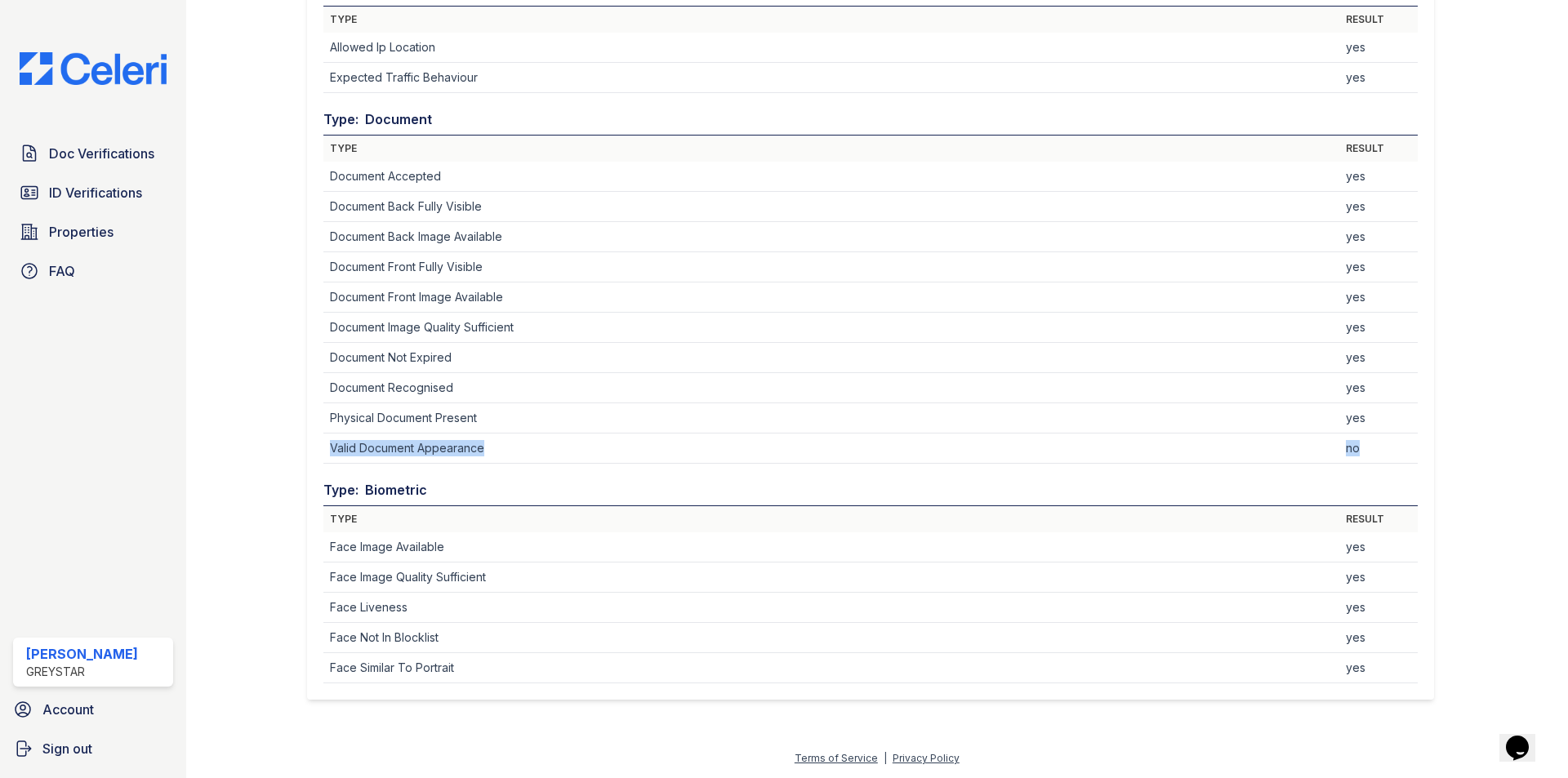
drag, startPoint x: 1353, startPoint y: 445, endPoint x: 328, endPoint y: 452, distance: 1025.0
click at [328, 452] on tr "Valid Document Appearance no" at bounding box center [871, 449] width 1094 height 31
click at [590, 444] on td "Valid Document Appearance" at bounding box center [832, 449] width 1016 height 31
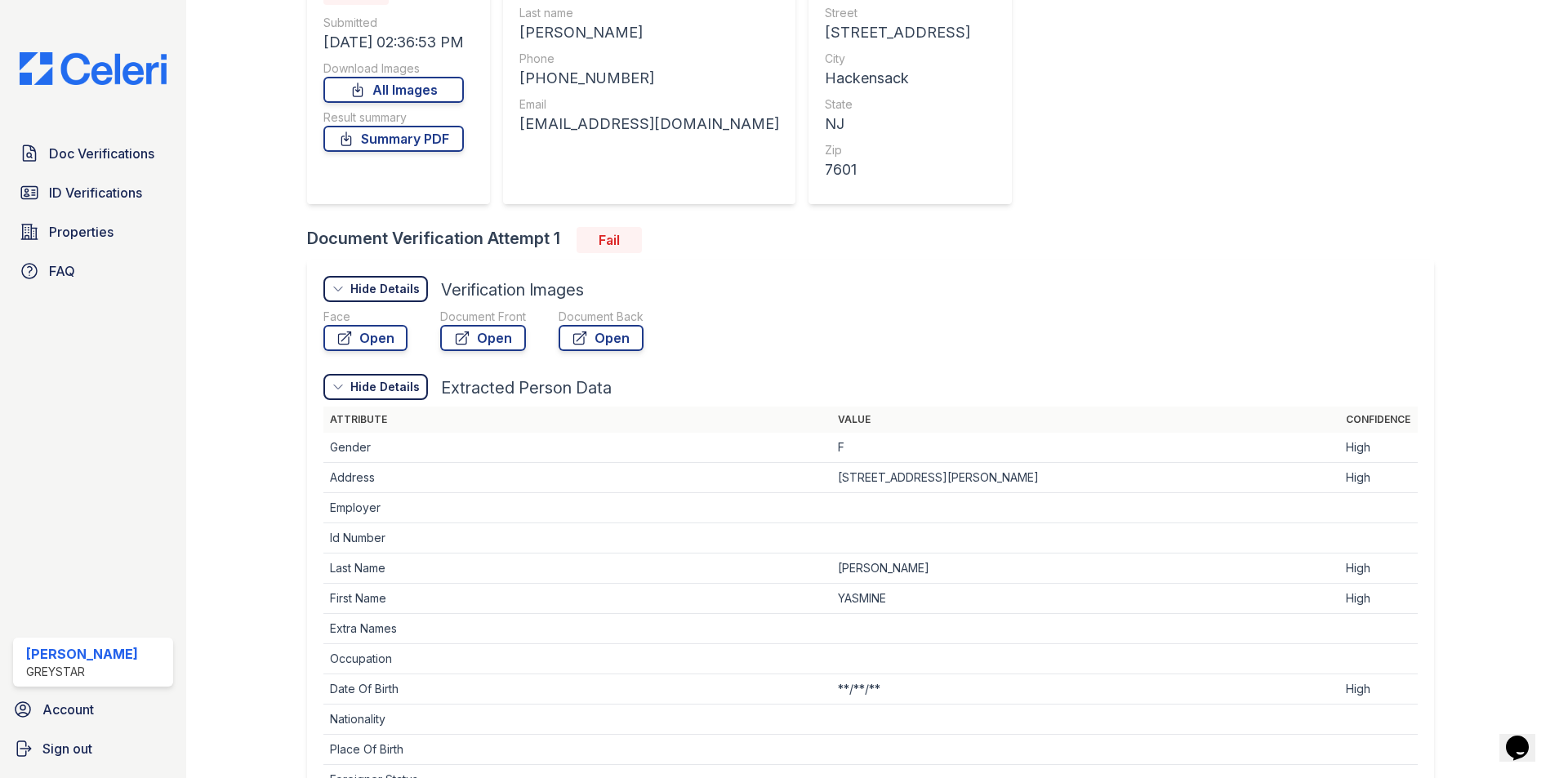
scroll to position [0, 0]
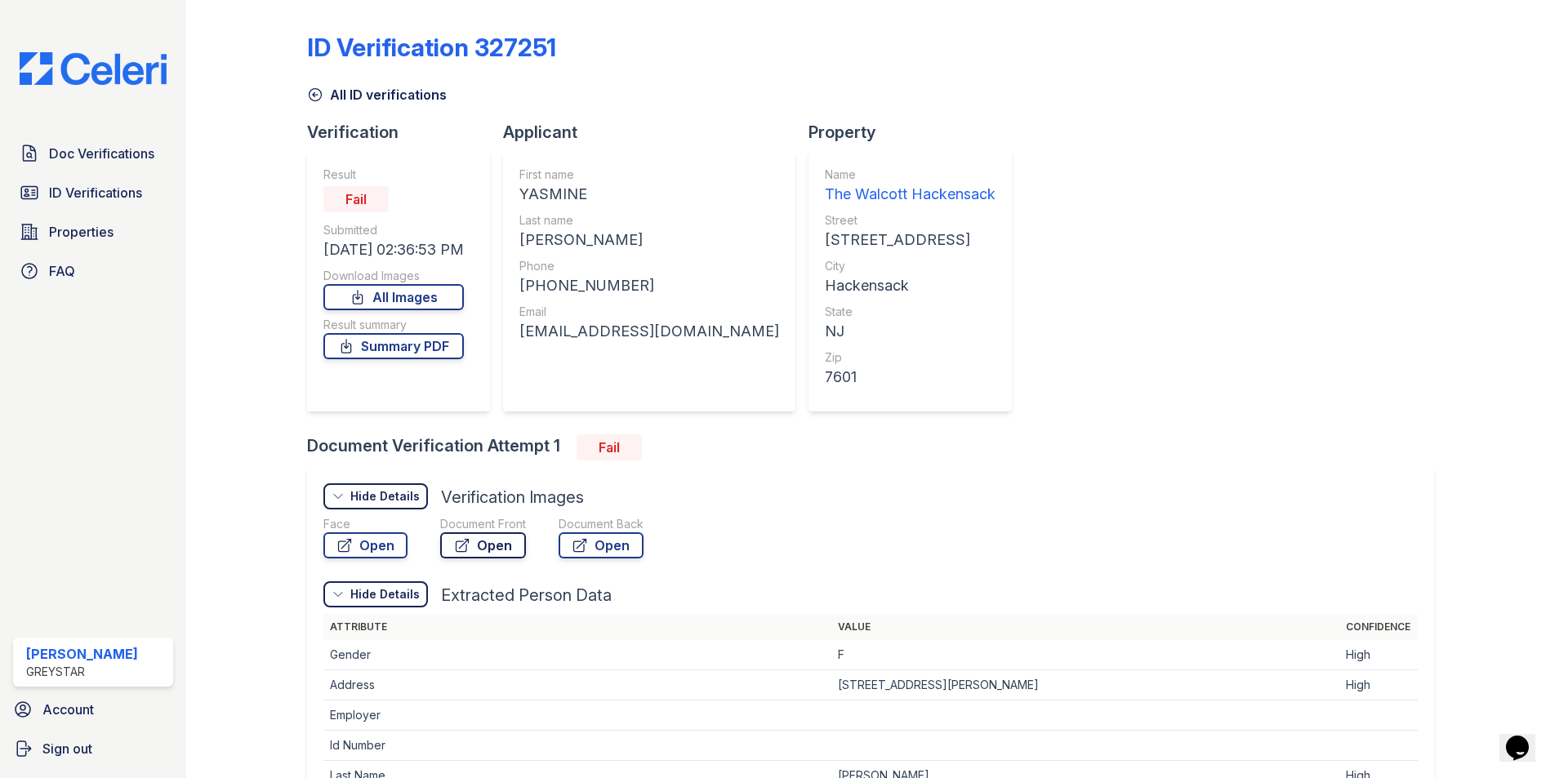
click at [477, 548] on link "Open" at bounding box center [483, 545] width 86 height 26
click at [387, 545] on link "Open" at bounding box center [366, 545] width 84 height 26
click at [561, 547] on link "Open" at bounding box center [601, 545] width 85 height 26
click at [67, 156] on span "Doc Verifications" at bounding box center [101, 154] width 105 height 20
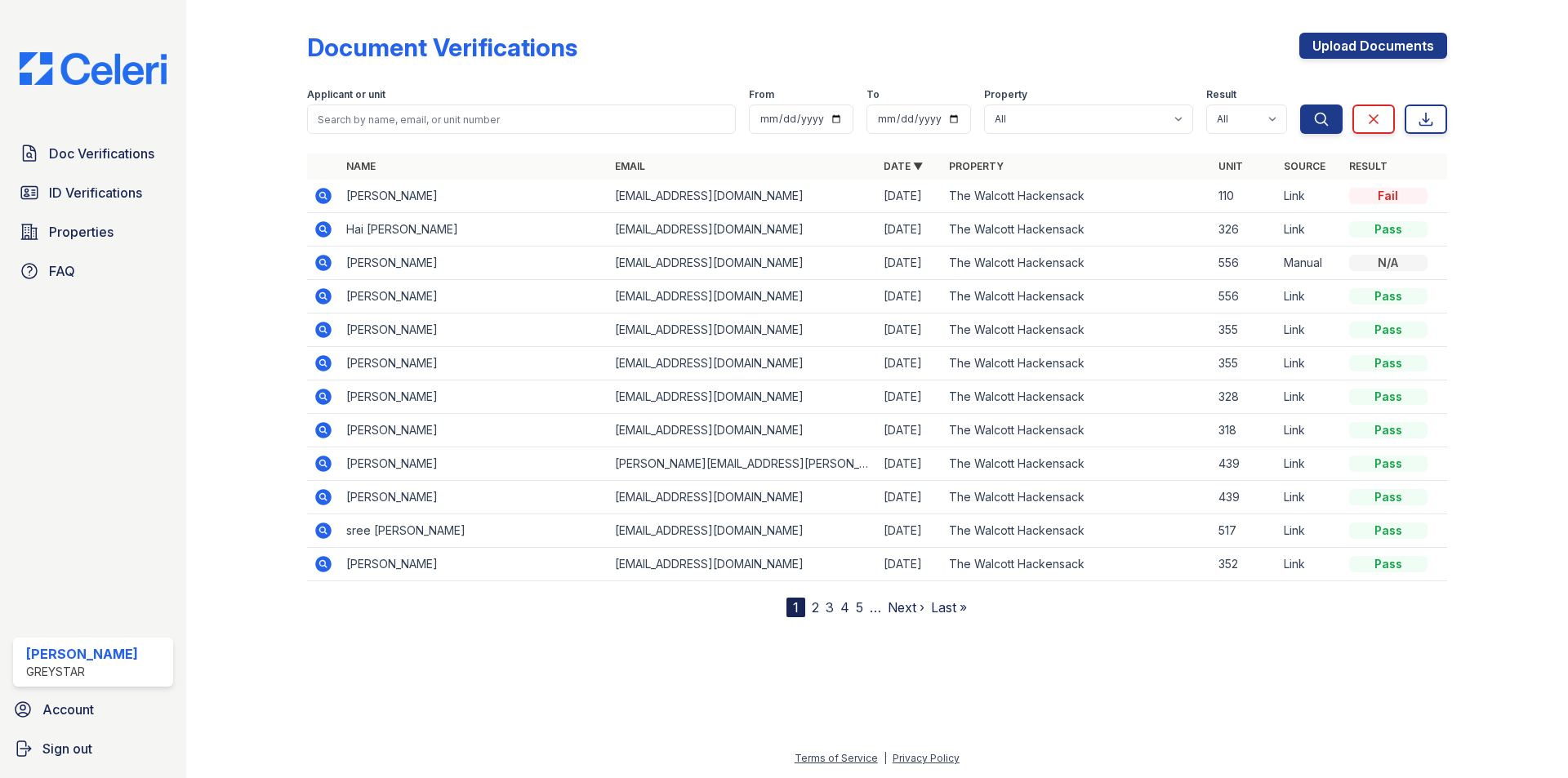
click at [330, 195] on icon at bounding box center [323, 196] width 16 height 16
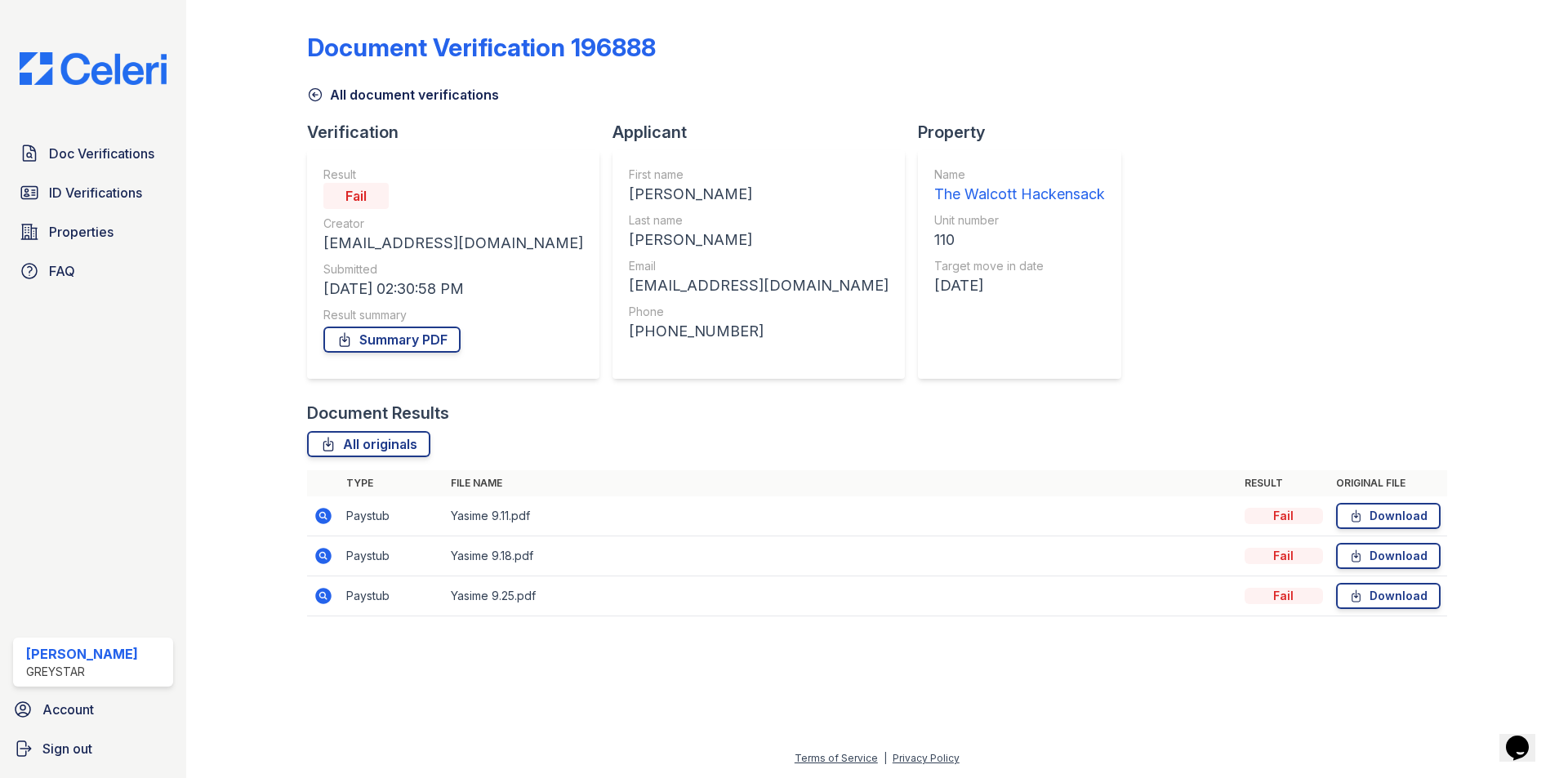
click at [333, 515] on td at bounding box center [324, 516] width 32 height 40
click at [327, 515] on icon at bounding box center [323, 515] width 16 height 16
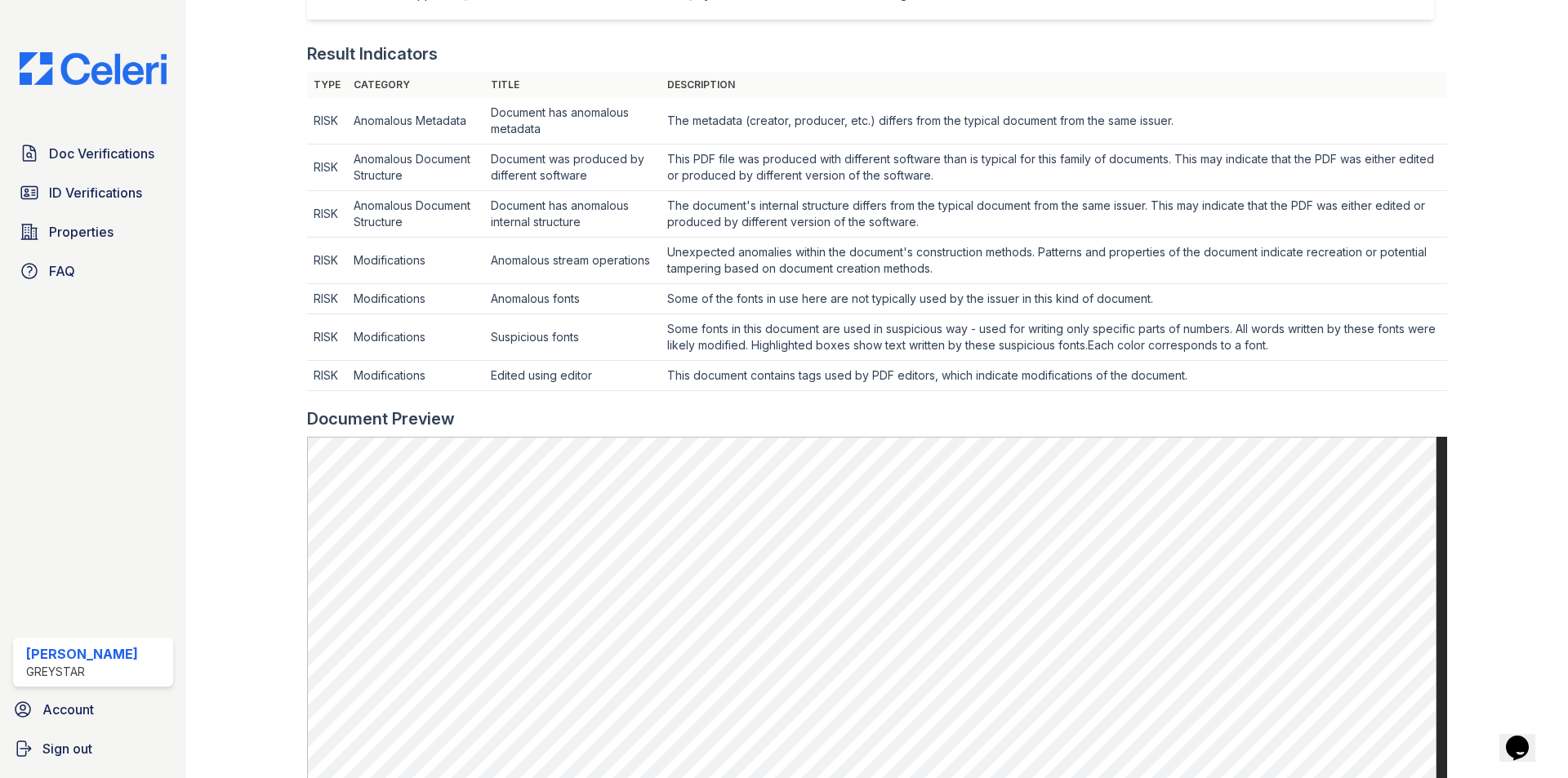
scroll to position [490, 0]
